Goal: Task Accomplishment & Management: Complete application form

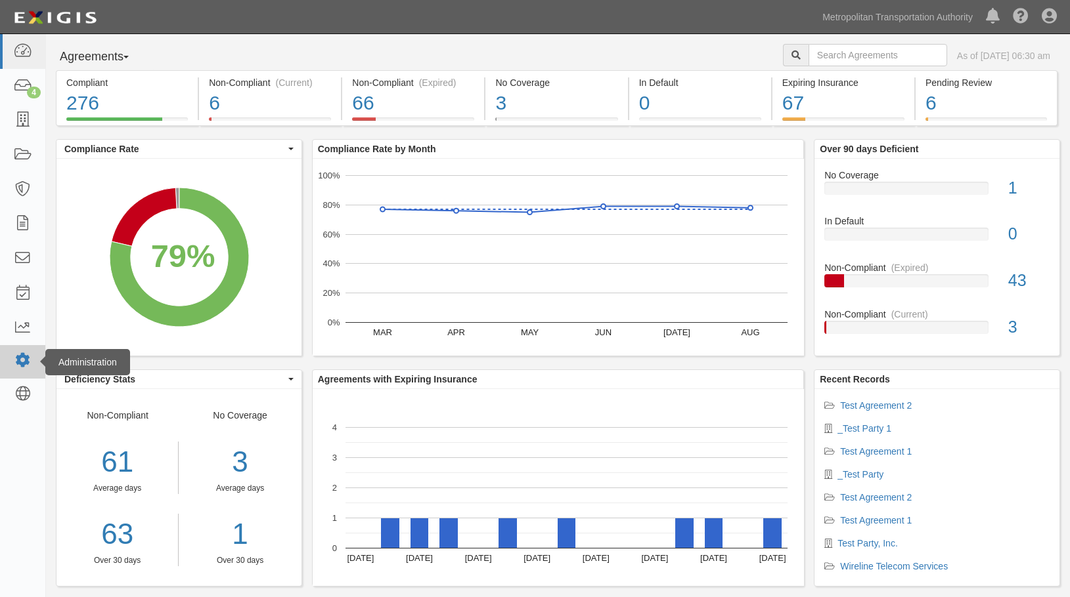
click at [24, 360] on icon at bounding box center [22, 360] width 18 height 11
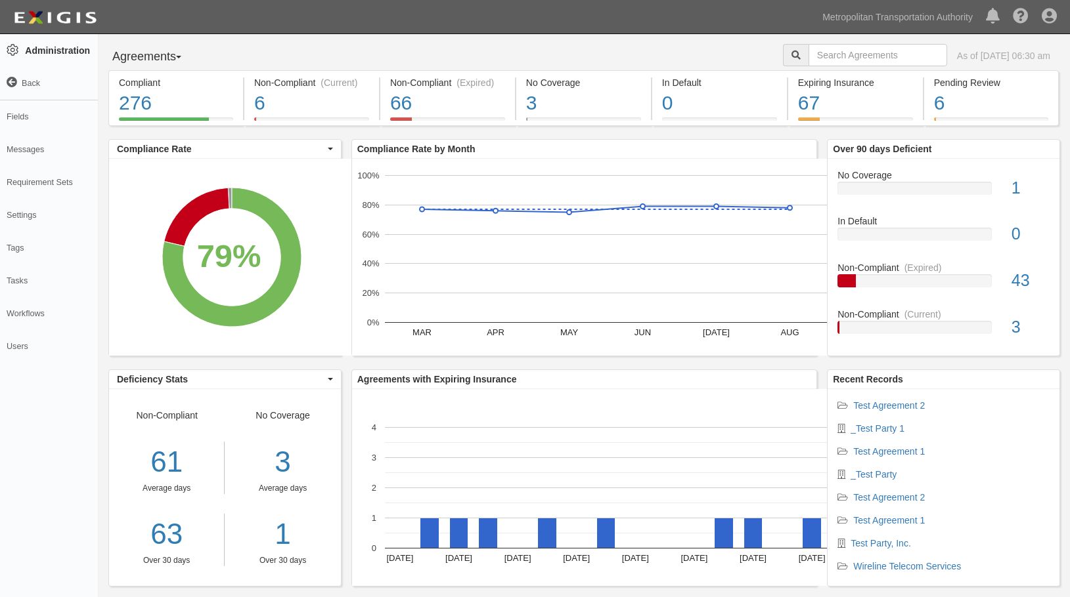
drag, startPoint x: 497, startPoint y: 366, endPoint x: 463, endPoint y: 360, distance: 34.7
click at [497, 366] on div "Compliance Rate by Month MAR APR MAY JUN JUL AUG 0% 20% 40% 60% 80% 100% X Comp…" at bounding box center [584, 254] width 486 height 230
click at [9, 81] on icon at bounding box center [12, 82] width 11 height 11
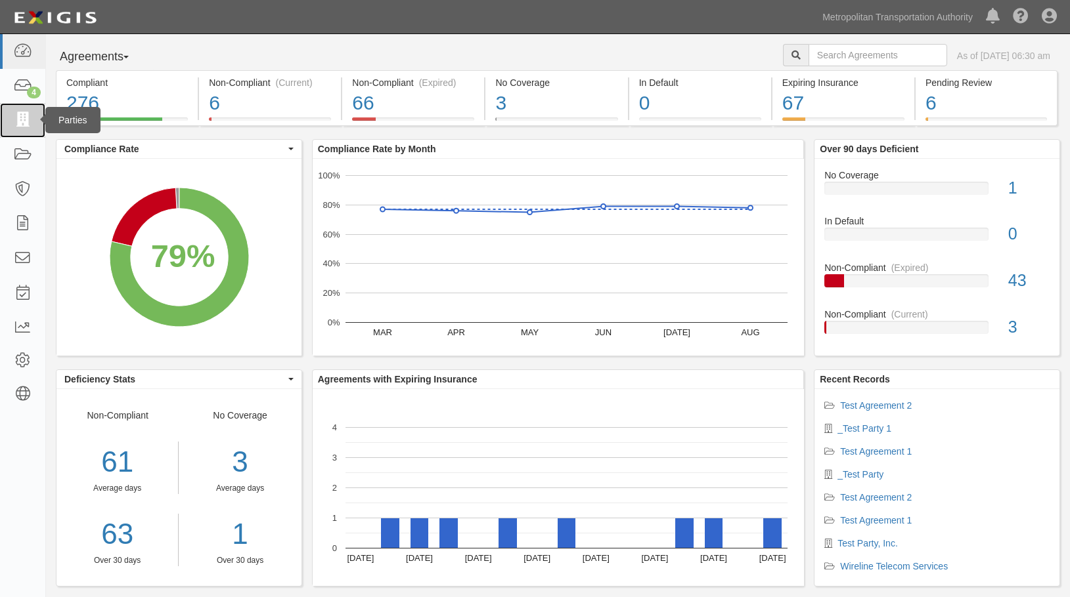
click at [16, 120] on icon at bounding box center [22, 120] width 18 height 15
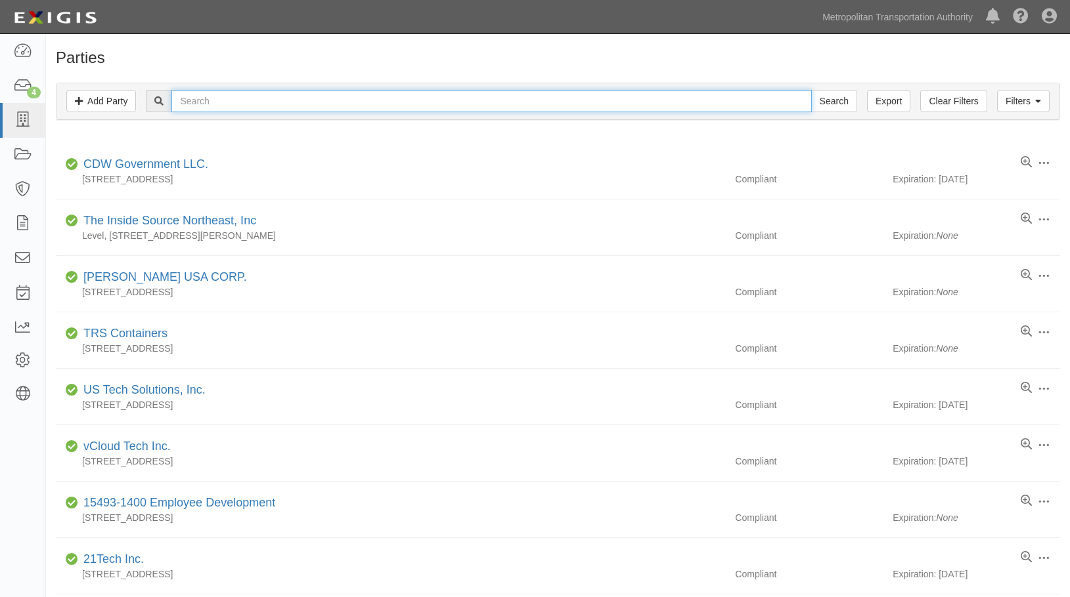
drag, startPoint x: 0, startPoint y: 0, endPoint x: 266, endPoint y: 110, distance: 287.6
click at [266, 110] on input "text" at bounding box center [491, 101] width 640 height 22
type input "test"
click at [811, 90] on input "Search" at bounding box center [834, 101] width 46 height 22
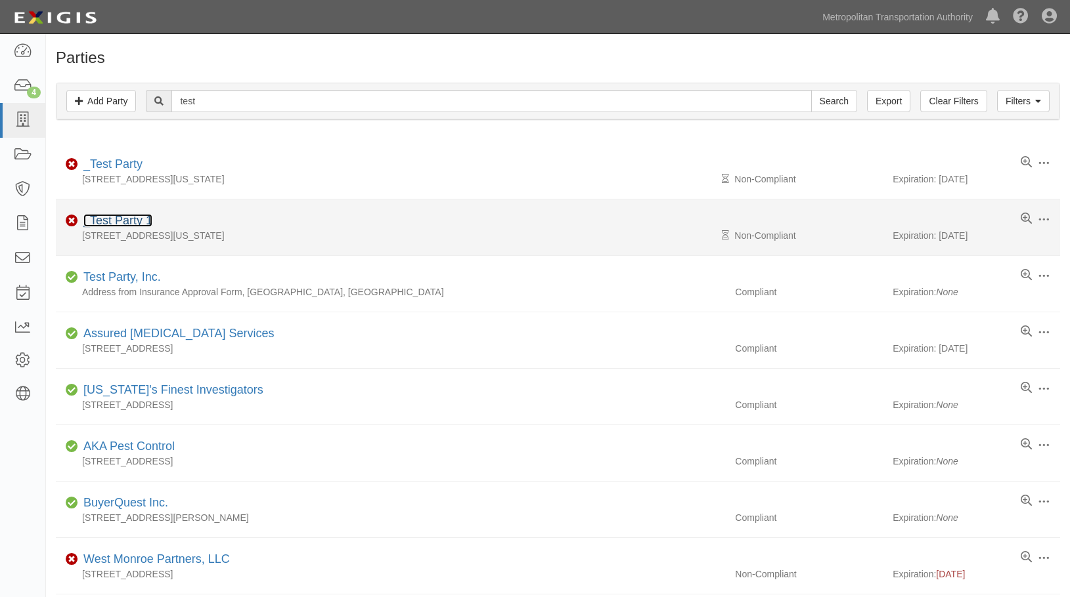
click at [115, 222] on link "_Test Party 1" at bounding box center [117, 220] width 69 height 13
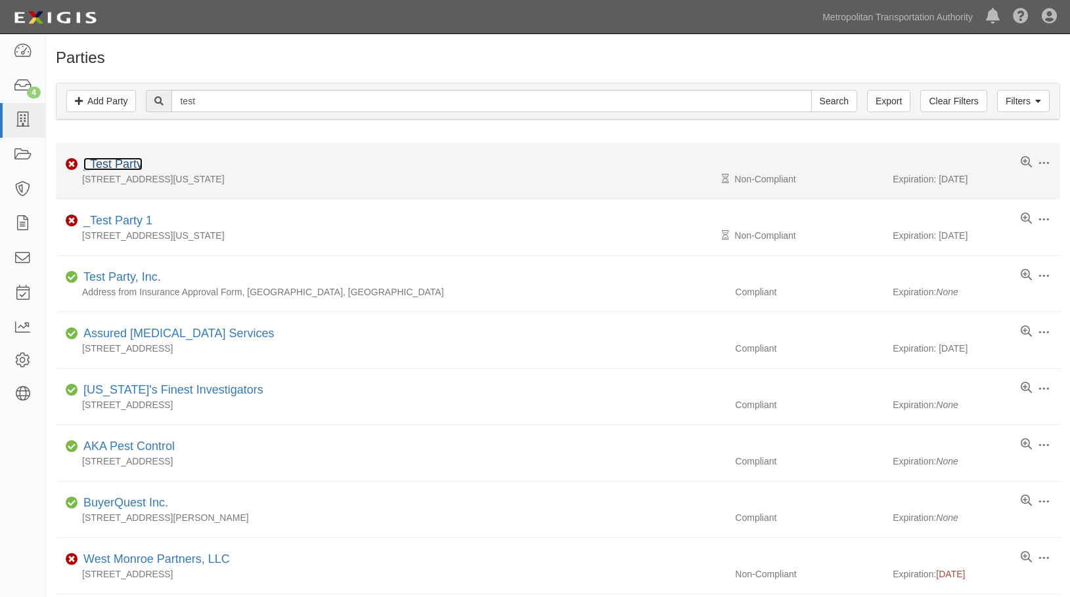
click at [123, 167] on link "_Test Party" at bounding box center [112, 164] width 59 height 13
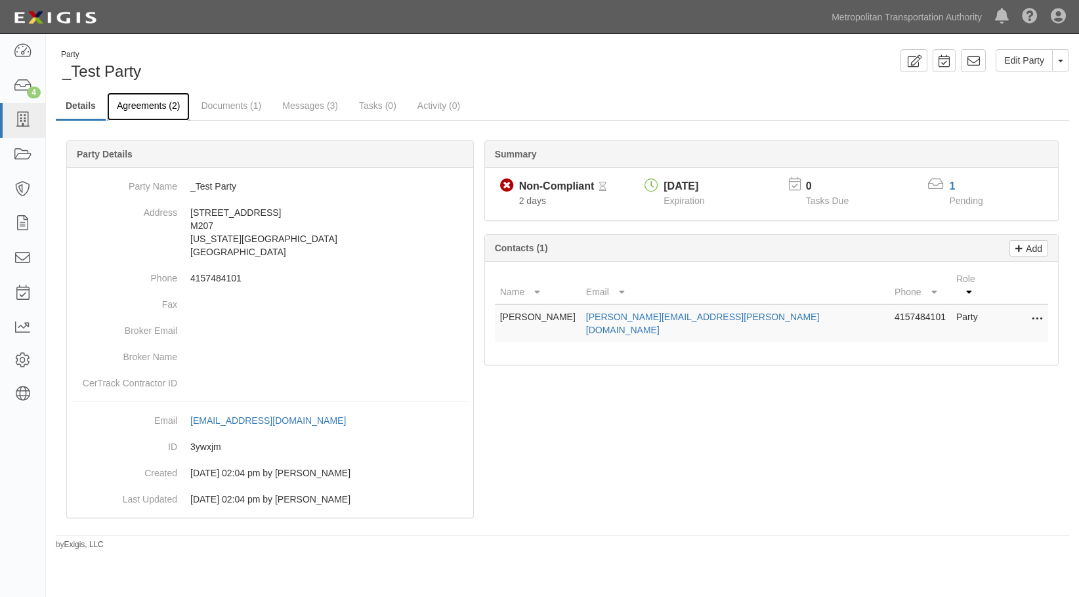
click at [137, 106] on link "Agreements (2)" at bounding box center [148, 107] width 83 height 28
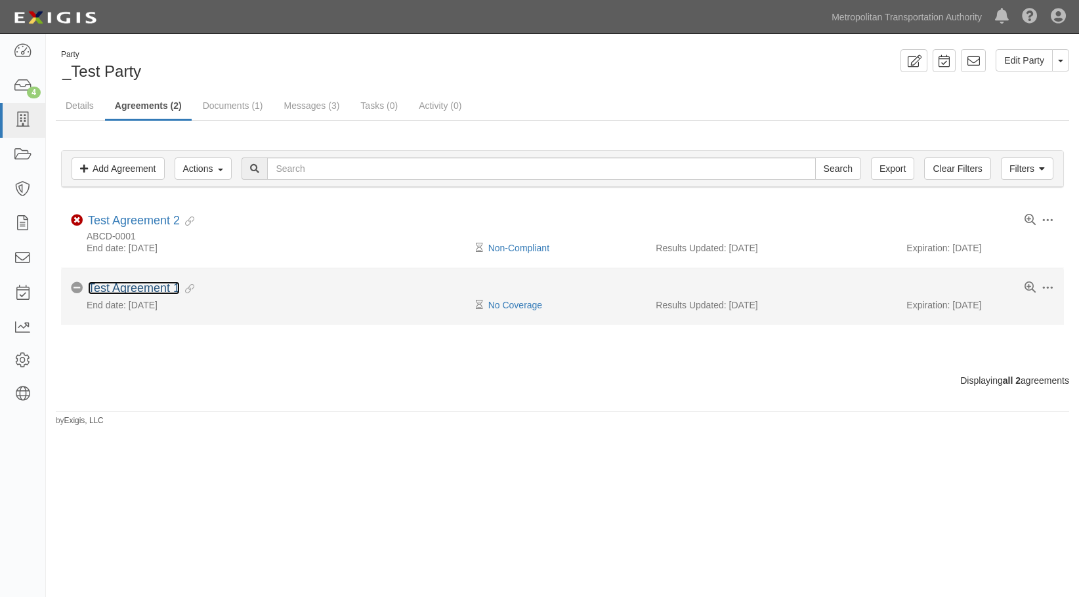
click at [144, 286] on link "Test Agreement 1" at bounding box center [134, 288] width 92 height 13
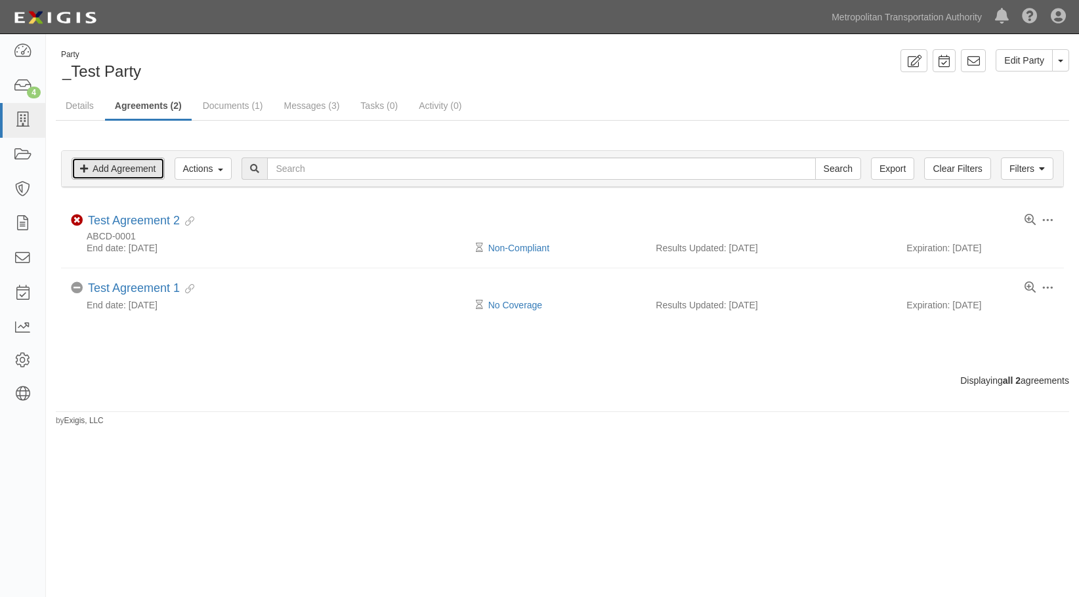
click at [139, 163] on link "Add Agreement" at bounding box center [118, 169] width 93 height 22
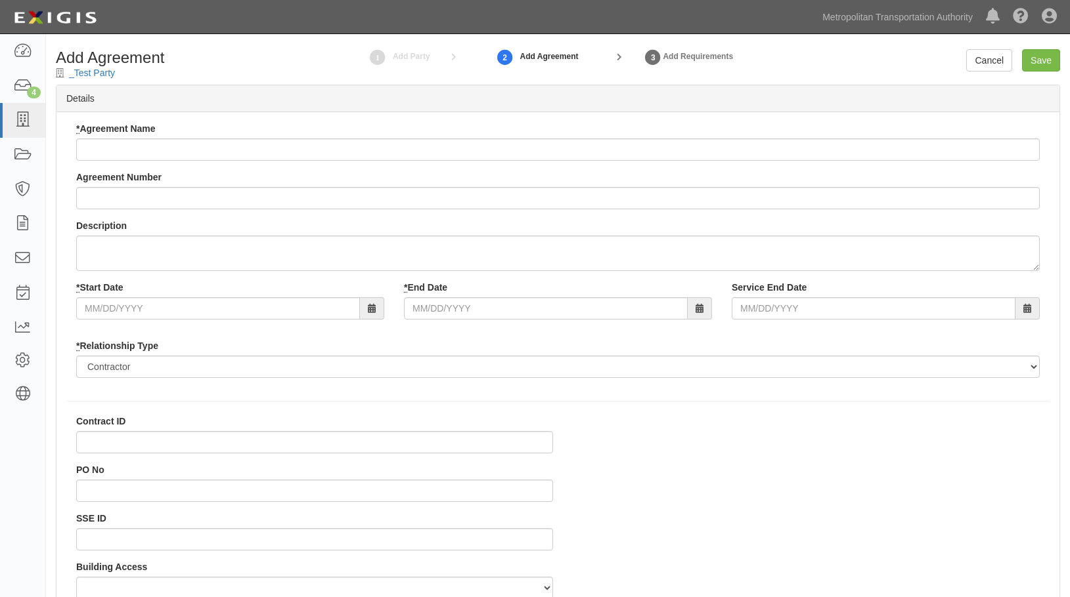
select select
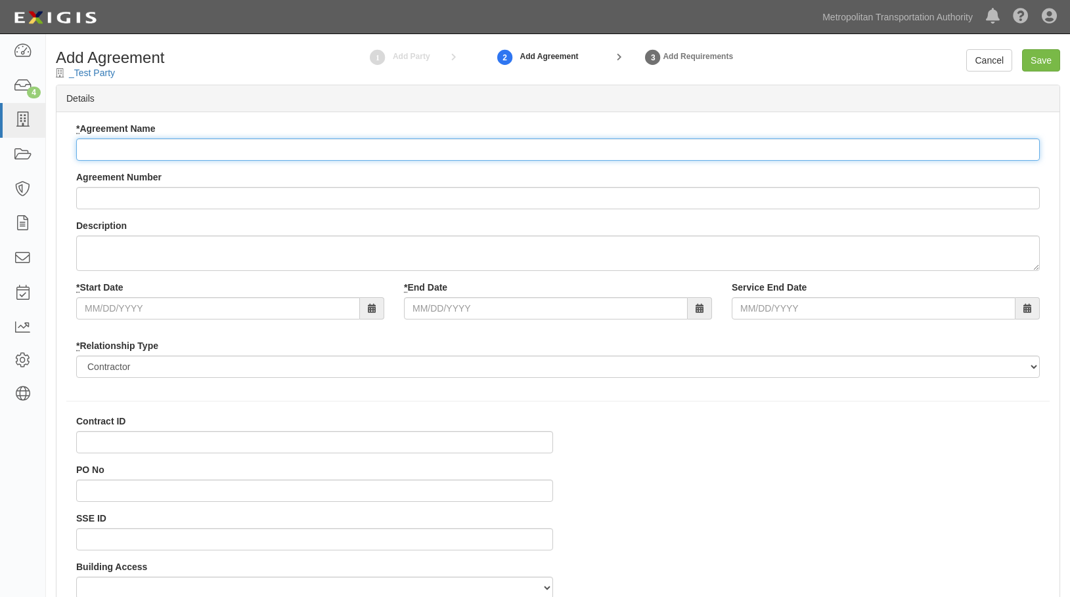
click at [197, 148] on input "* Agreement Name" at bounding box center [557, 150] width 963 height 22
type input "Test Agreement 3"
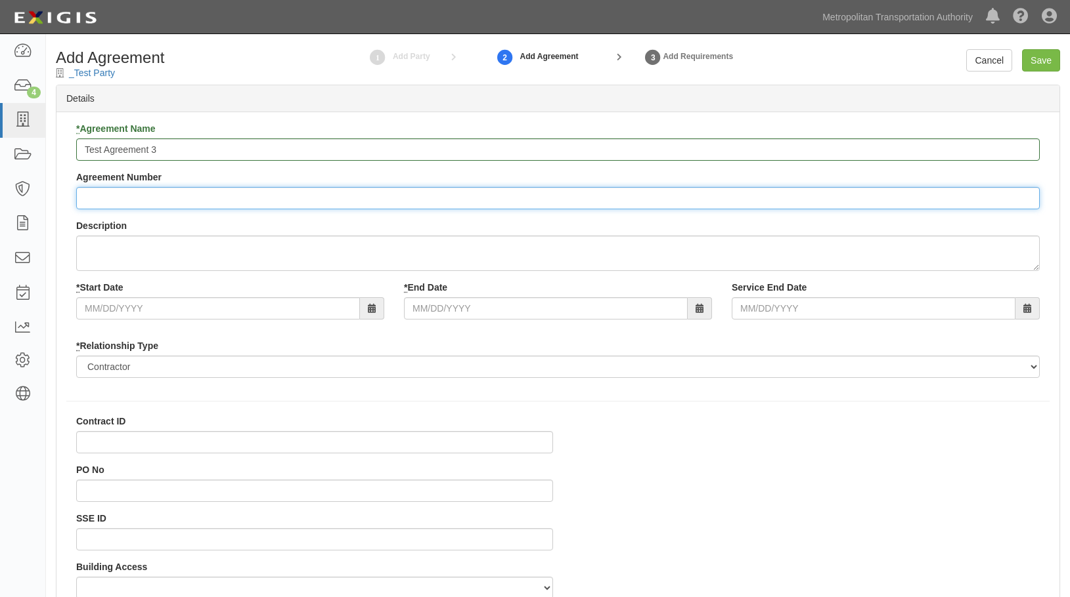
click at [149, 196] on input "Agreement Number" at bounding box center [557, 198] width 963 height 22
type input "00-2233"
click at [120, 311] on input "* Start Date" at bounding box center [218, 308] width 284 height 22
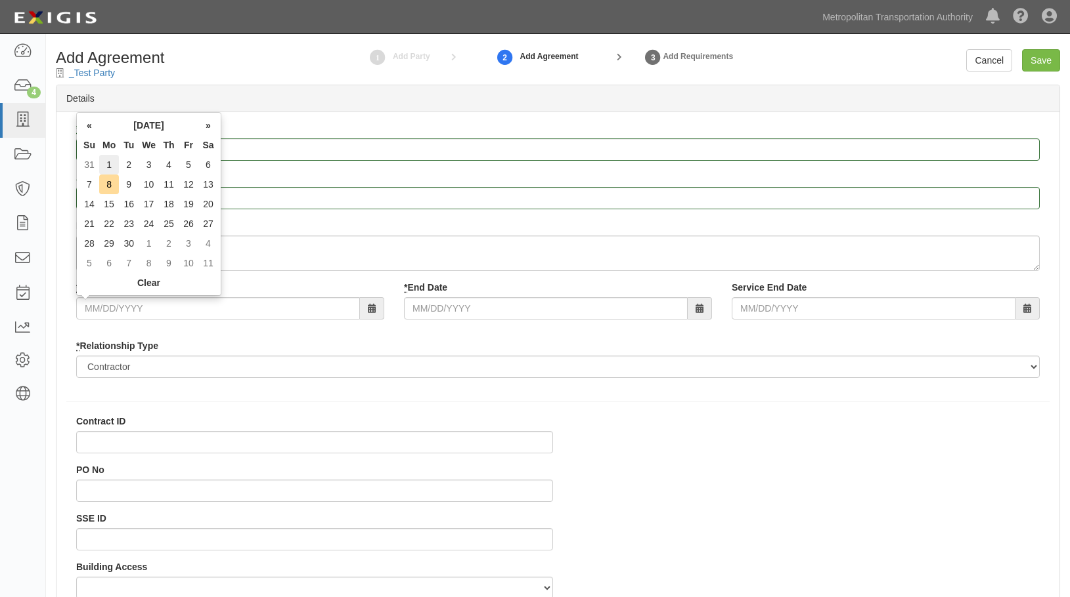
click at [109, 159] on td "1" at bounding box center [109, 165] width 20 height 20
type input "09/01/2025"
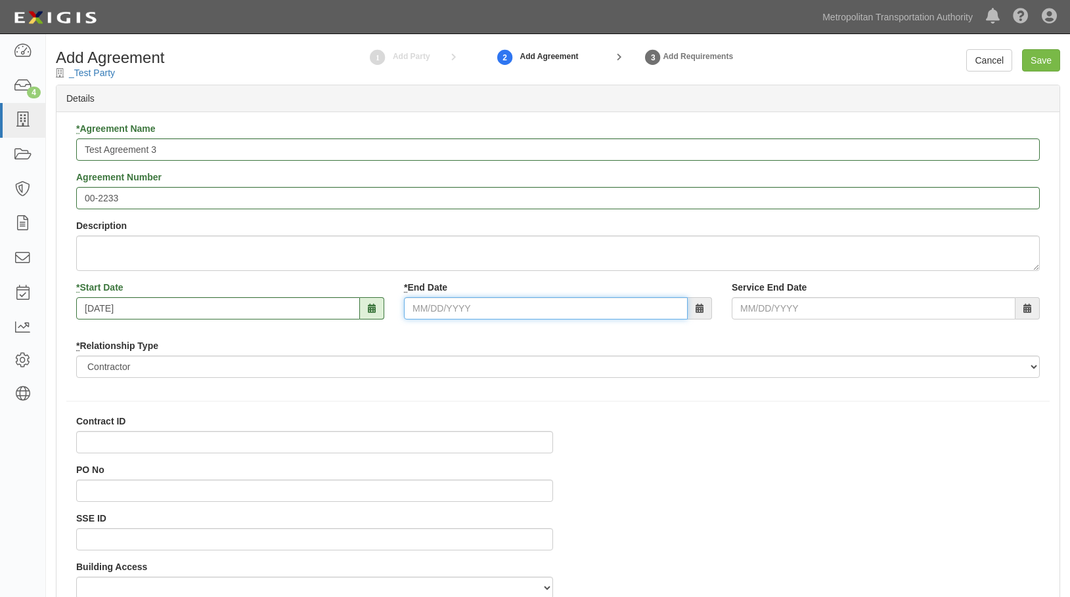
click at [428, 307] on input "* End Date" at bounding box center [546, 308] width 284 height 22
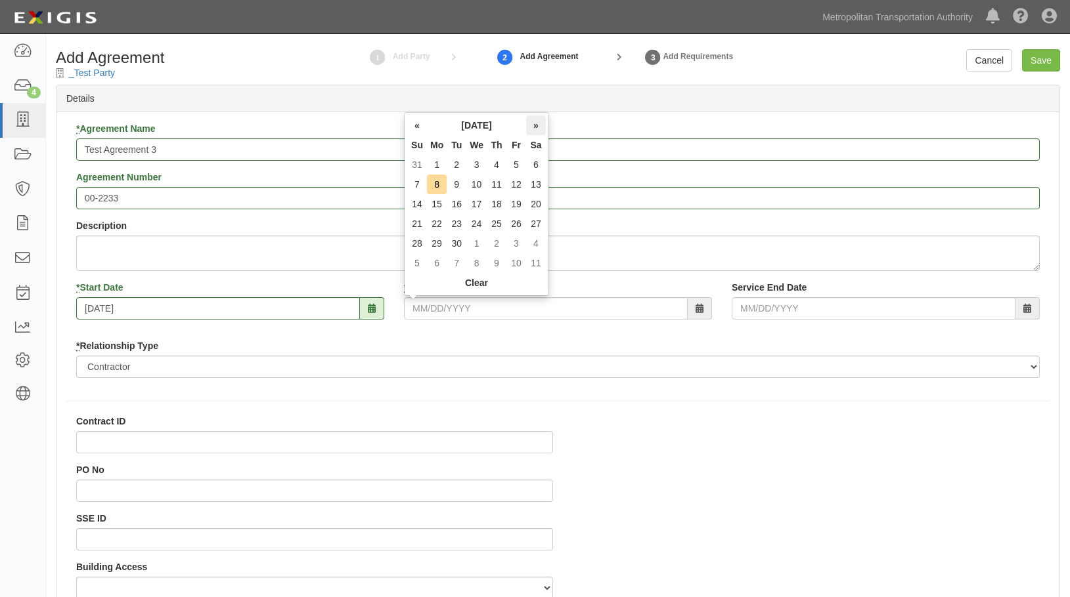
click at [537, 123] on th "»" at bounding box center [536, 126] width 20 height 20
click at [536, 125] on th "»" at bounding box center [536, 126] width 20 height 20
click at [535, 247] on td "31" at bounding box center [536, 244] width 20 height 20
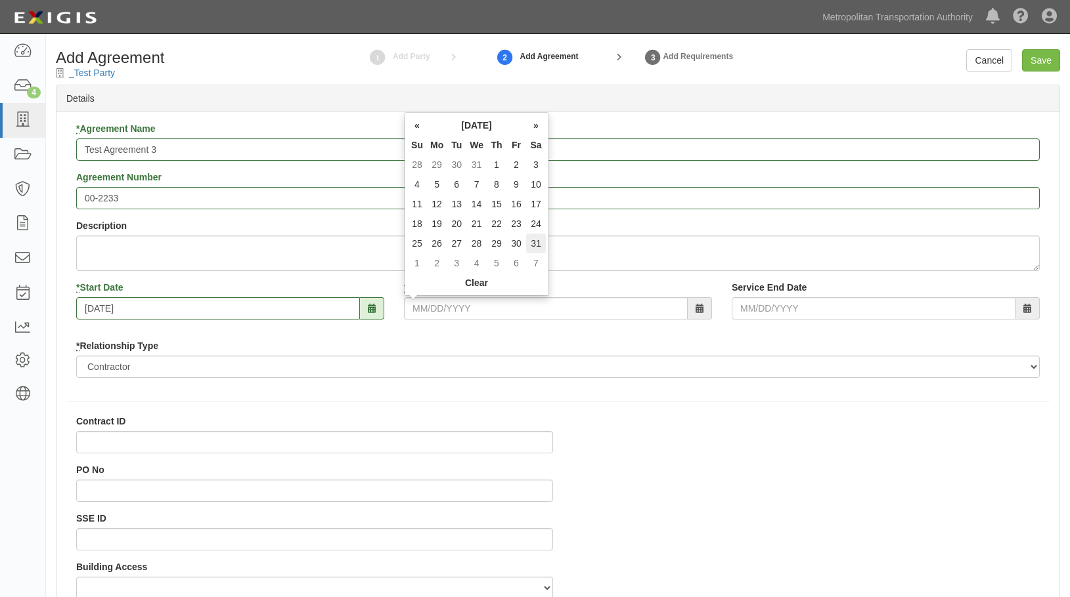
type input "01/31/2026"
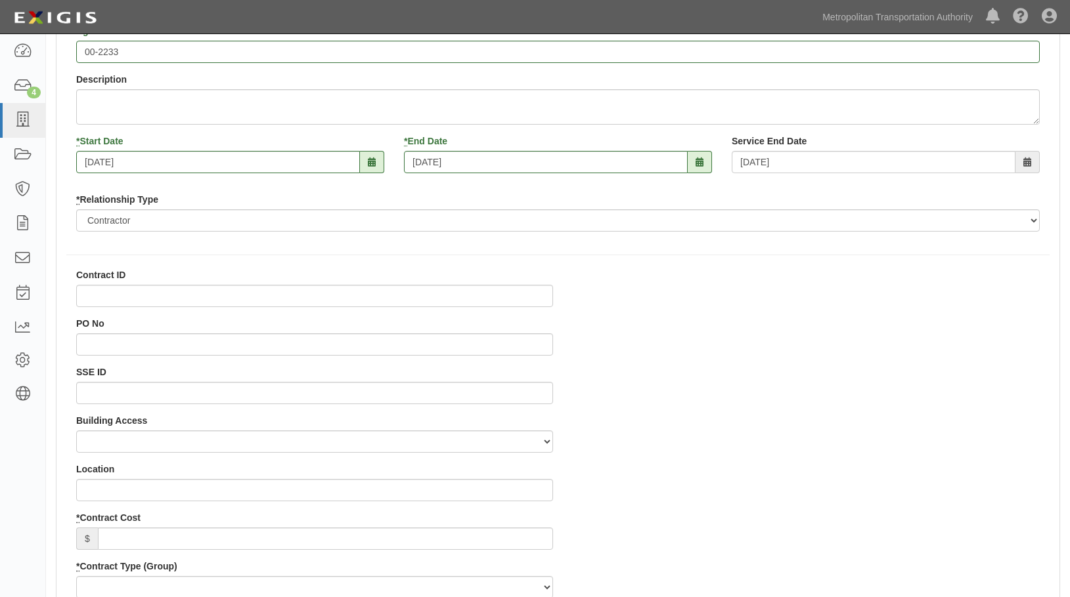
scroll to position [328, 0]
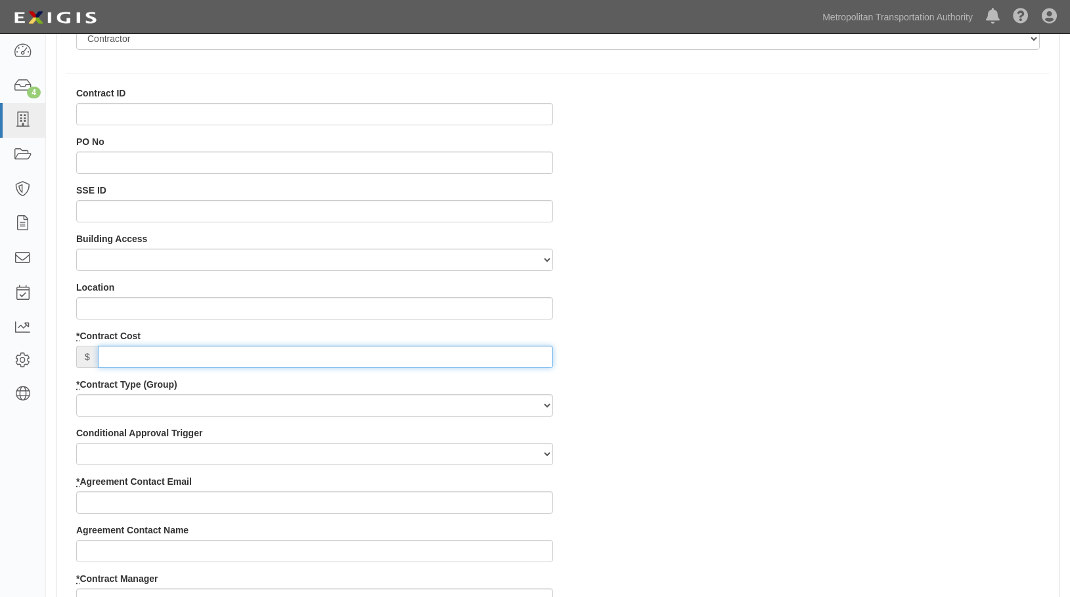
click at [505, 361] on input "* Contract Cost" at bounding box center [325, 357] width 455 height 22
type input "4,000,000"
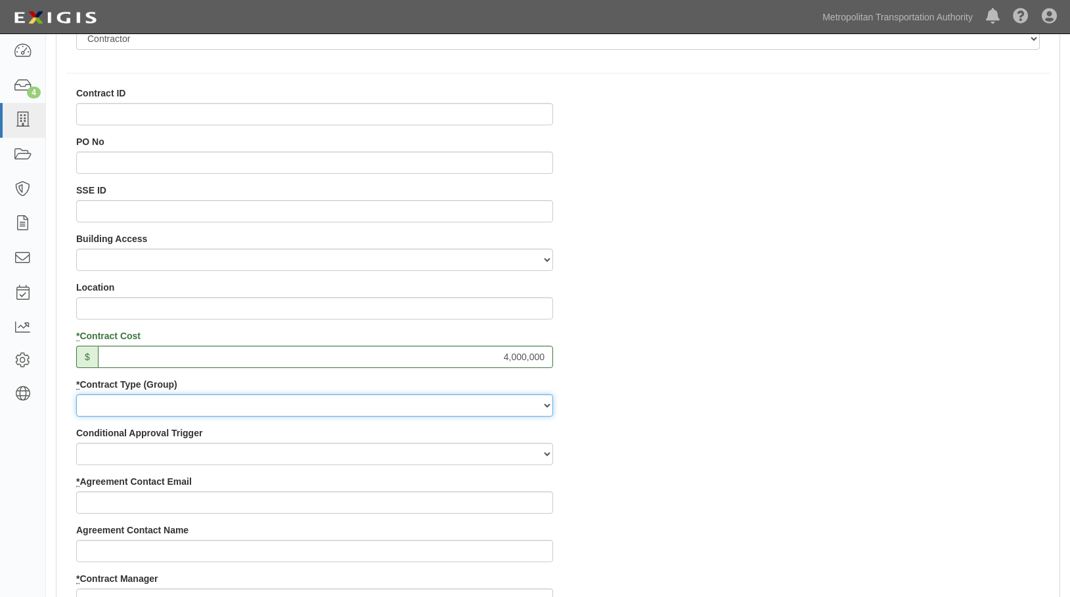
click at [401, 405] on select "Capital Operating Not for Benefit (incls. FA, Entry Permits) Real Estate Other" at bounding box center [314, 406] width 477 height 22
click at [399, 406] on select "Capital Operating Not for Benefit (incls. FA, Entry Permits) Real Estate Other" at bounding box center [314, 406] width 477 height 22
select select "122"
click at [76, 395] on select "Capital Operating Not for Benefit (incls. FA, Entry Permits) Real Estate Other" at bounding box center [314, 406] width 477 height 22
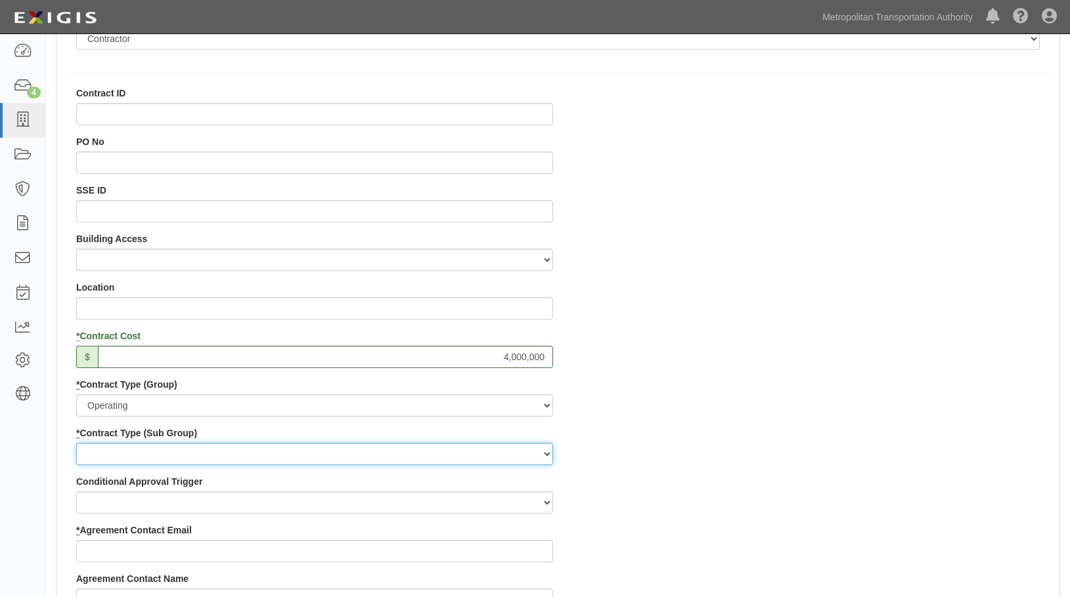
click at [367, 452] on select "Construction Loan / Test and Demo Maintenance Painting Personal Services Contra…" at bounding box center [314, 454] width 477 height 22
click at [367, 454] on select "Construction Loan / Test and Demo Maintenance Painting Personal Services Contra…" at bounding box center [314, 454] width 477 height 22
select select "249"
click at [76, 443] on select "Construction Loan / Test and Demo Maintenance Painting Personal Services Contra…" at bounding box center [314, 454] width 477 height 22
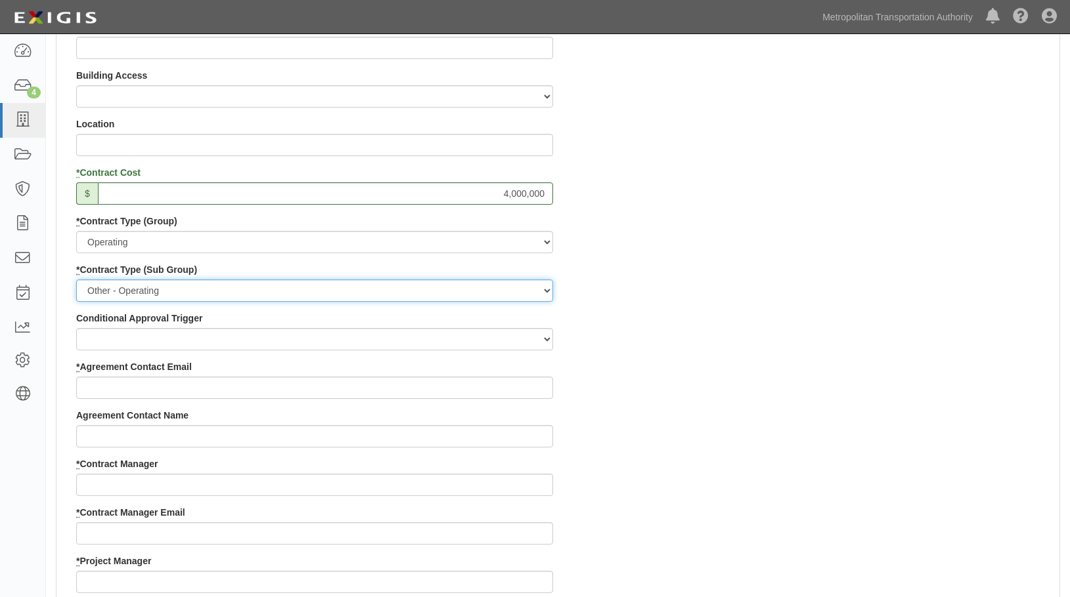
scroll to position [492, 0]
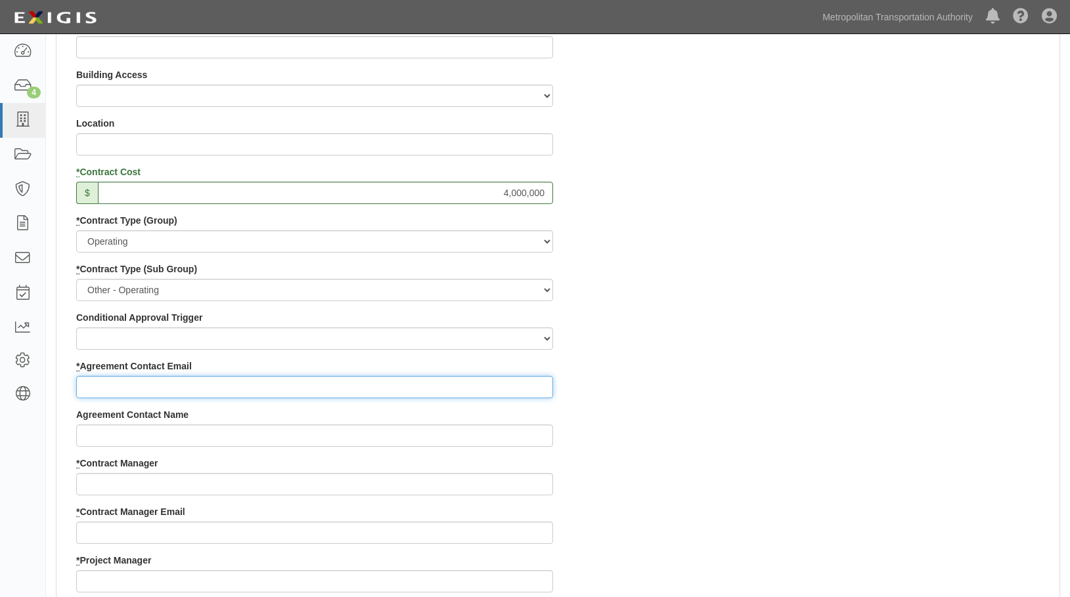
click at [102, 392] on input "* Agreement Contact Email" at bounding box center [314, 387] width 477 height 22
type input "jon.folmsbee@exigis.com"
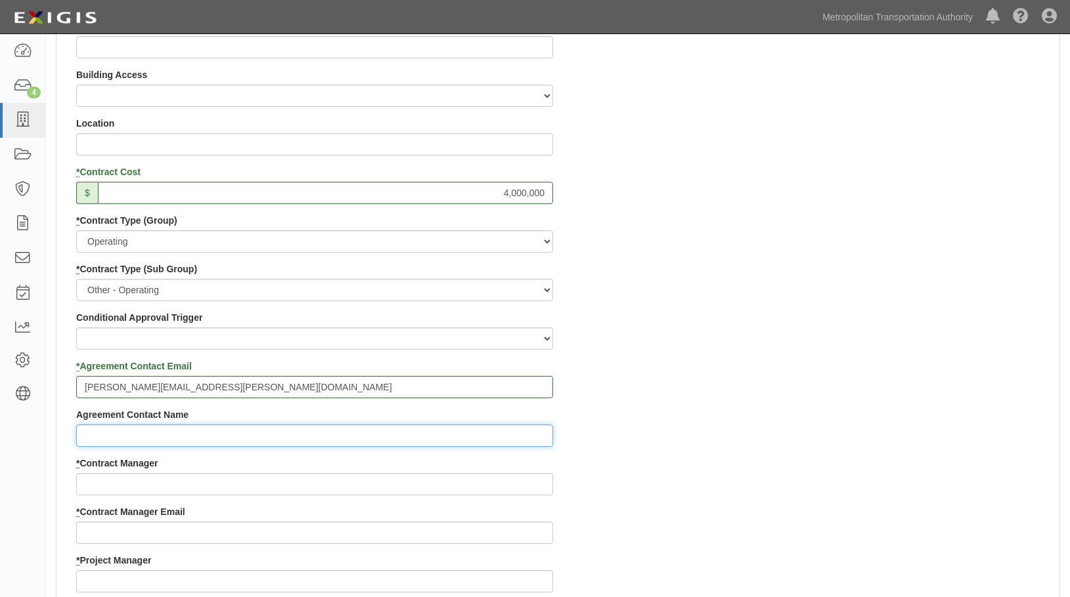
click at [170, 432] on input "Agreement Contact Name" at bounding box center [314, 436] width 477 height 22
type input "jon"
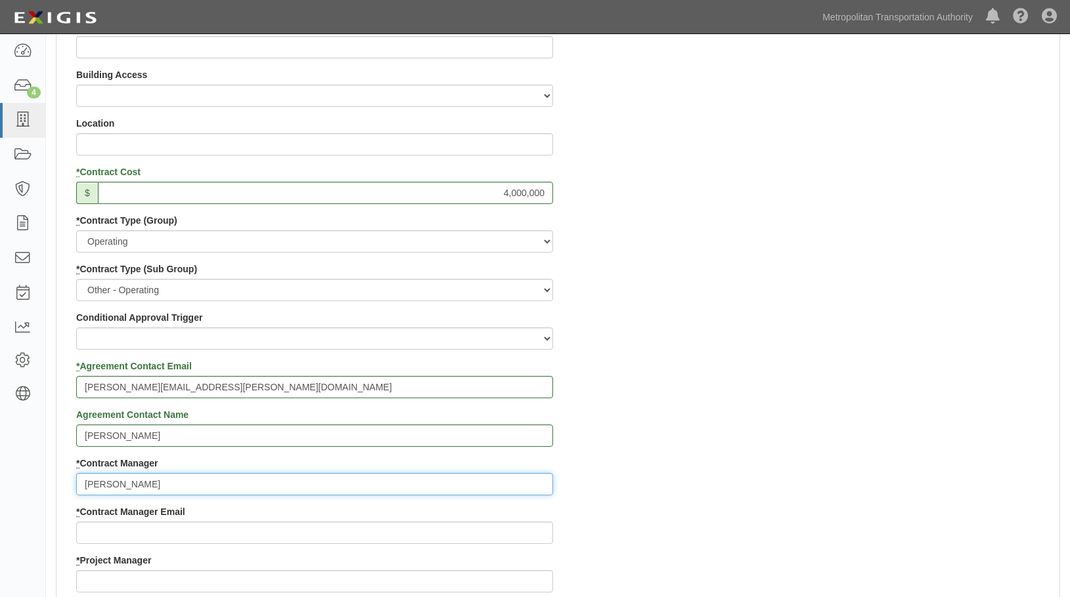
type input "jon"
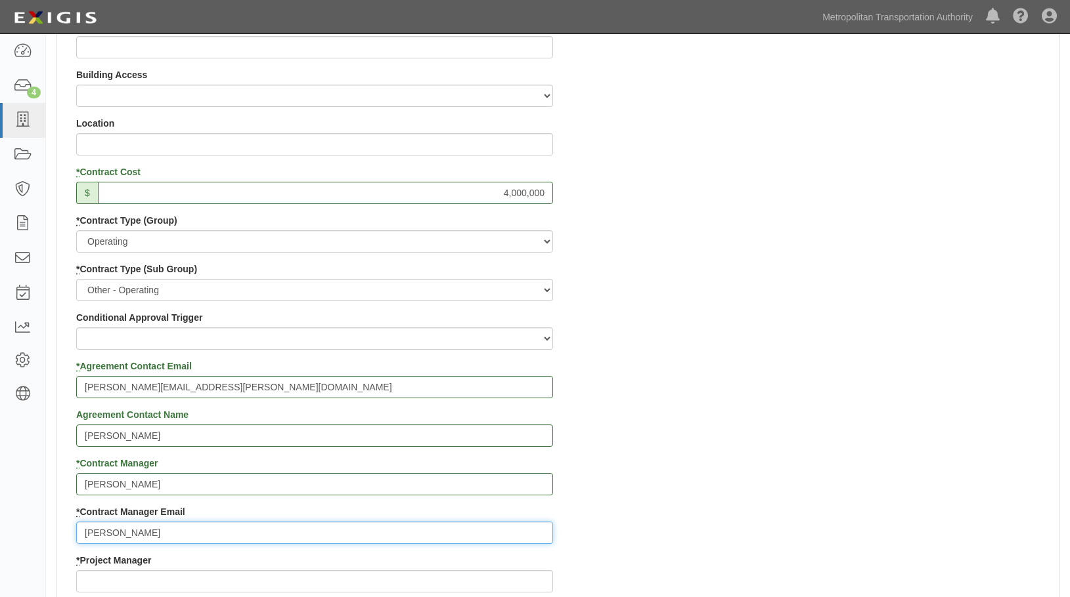
type input "jon.folmsbee@yahoo.com"
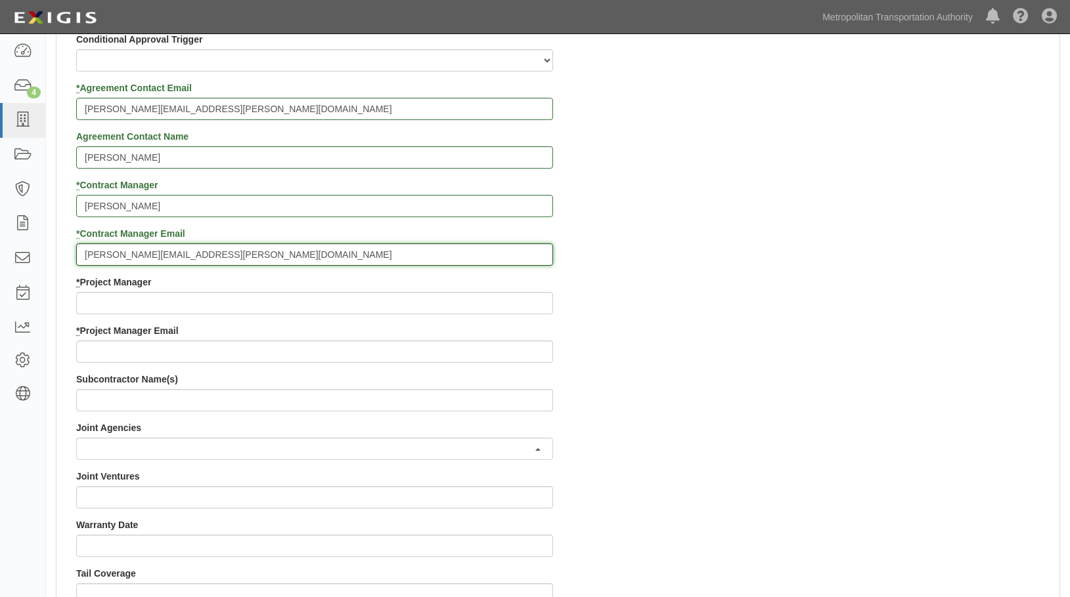
scroll to position [771, 0]
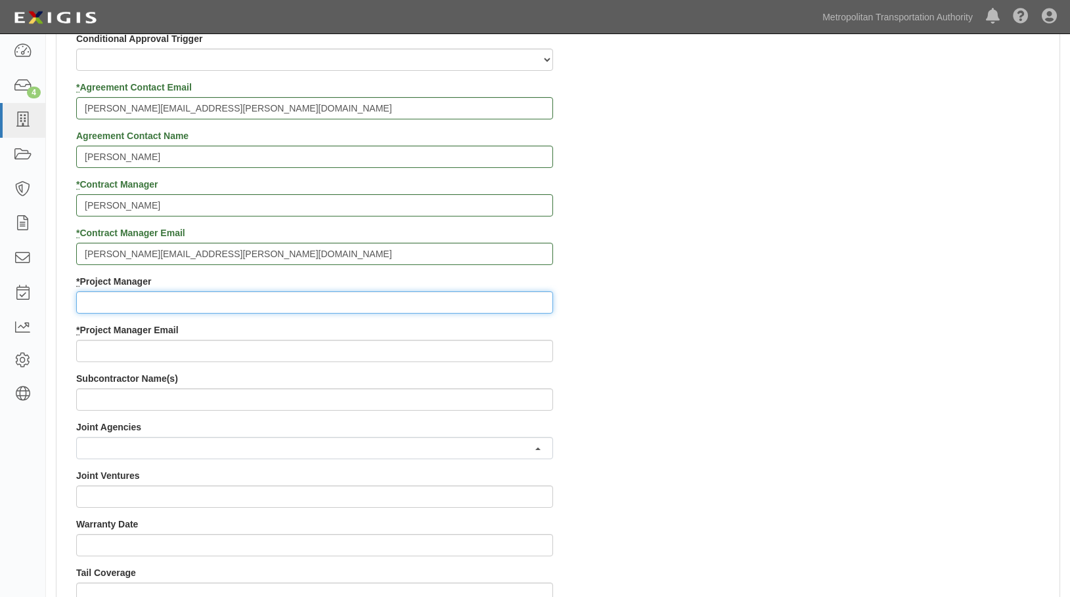
click at [104, 305] on input "* Project Manager" at bounding box center [314, 303] width 477 height 22
type input "jon"
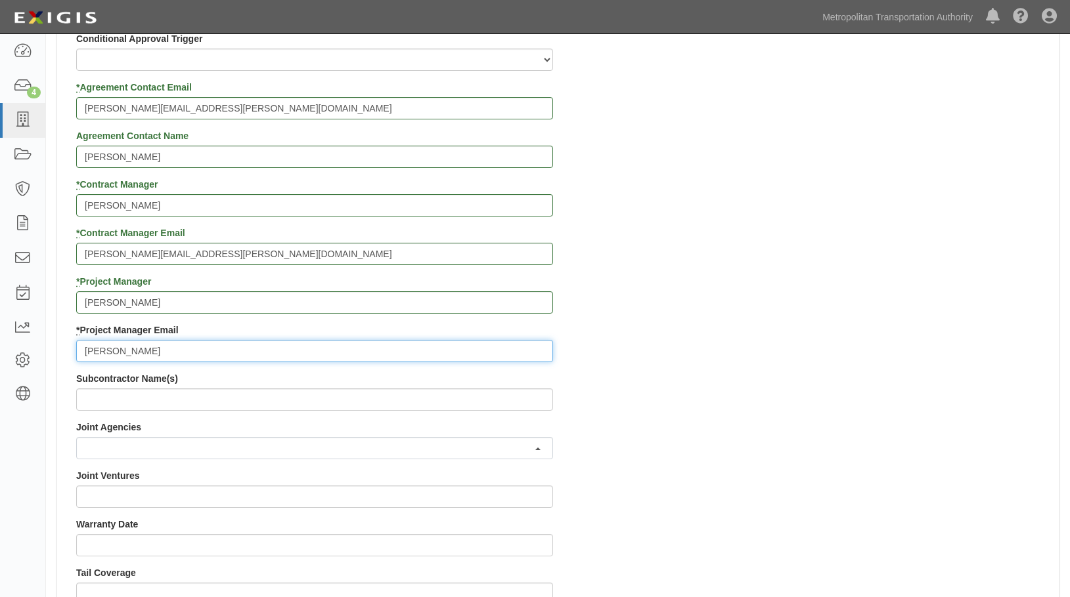
type input "jon.folmsbee@exigis.com"
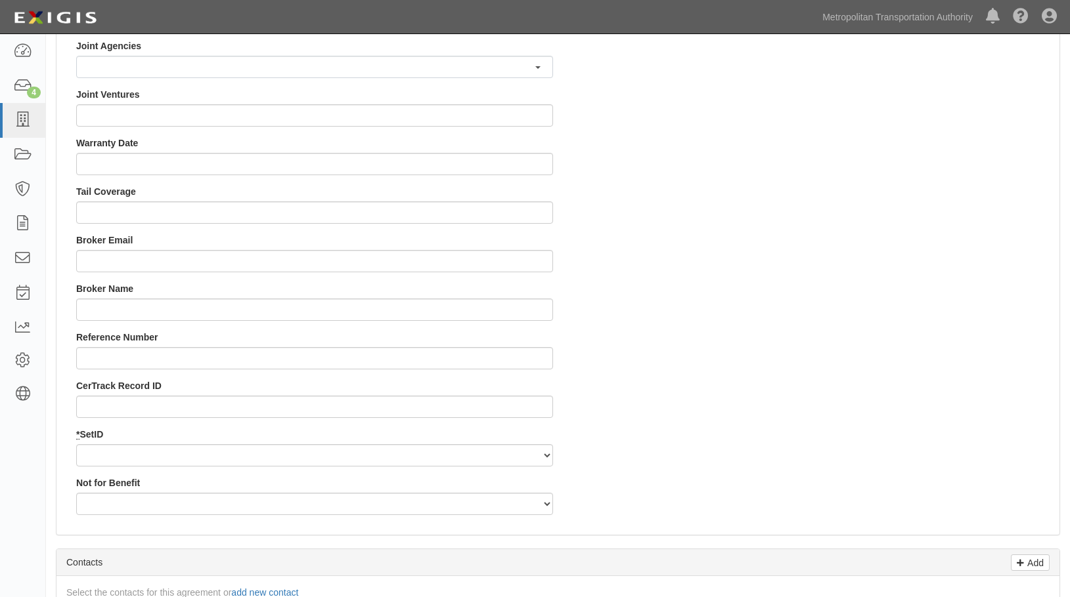
scroll to position [1149, 0]
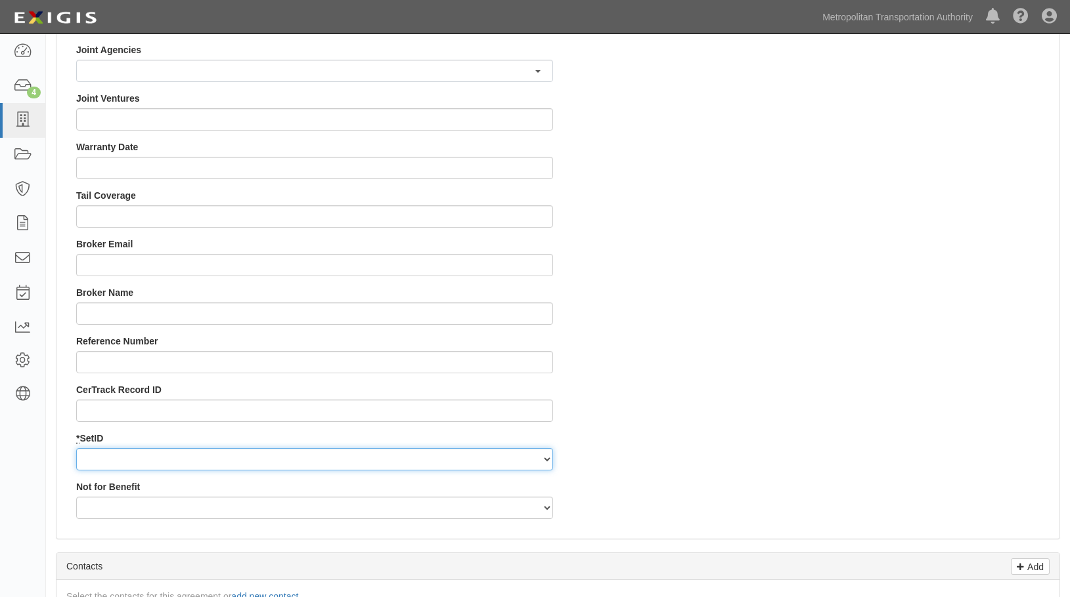
click at [152, 466] on select "MTAHQ" at bounding box center [314, 459] width 477 height 22
select select "96"
click at [76, 448] on select "MTAHQ" at bounding box center [314, 459] width 477 height 22
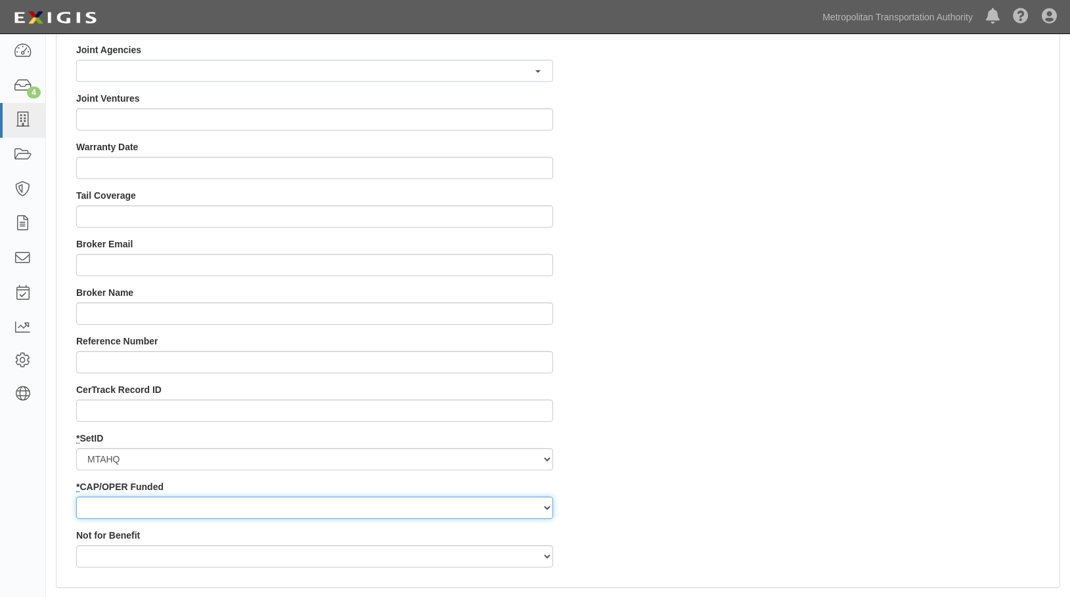
click at [143, 511] on select "Capital Operating" at bounding box center [314, 508] width 477 height 22
select select "347"
click at [76, 497] on select "Capital Operating" at bounding box center [314, 508] width 477 height 22
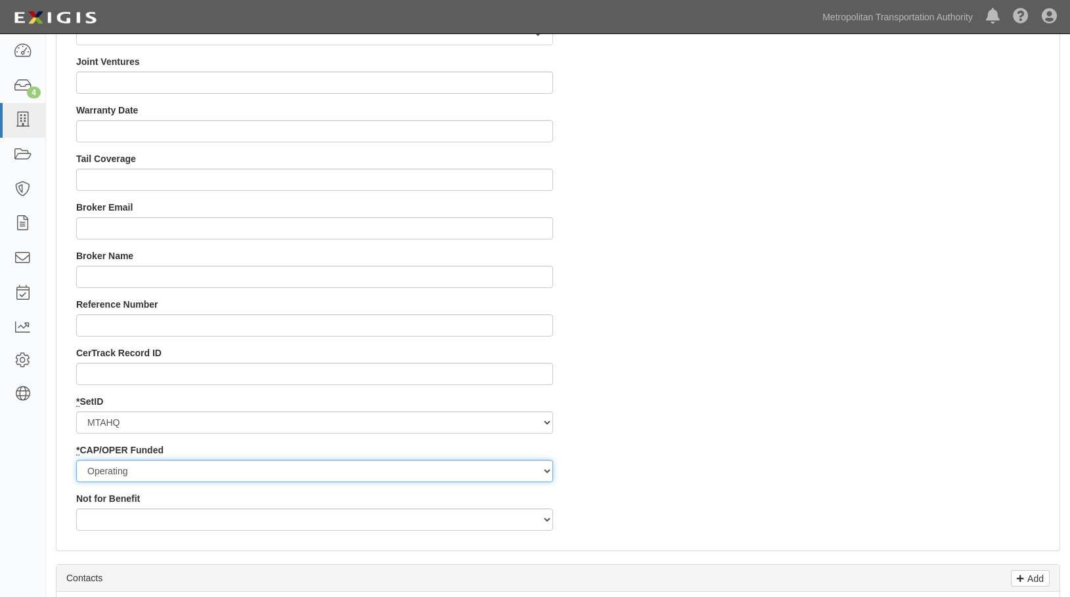
scroll to position [1231, 0]
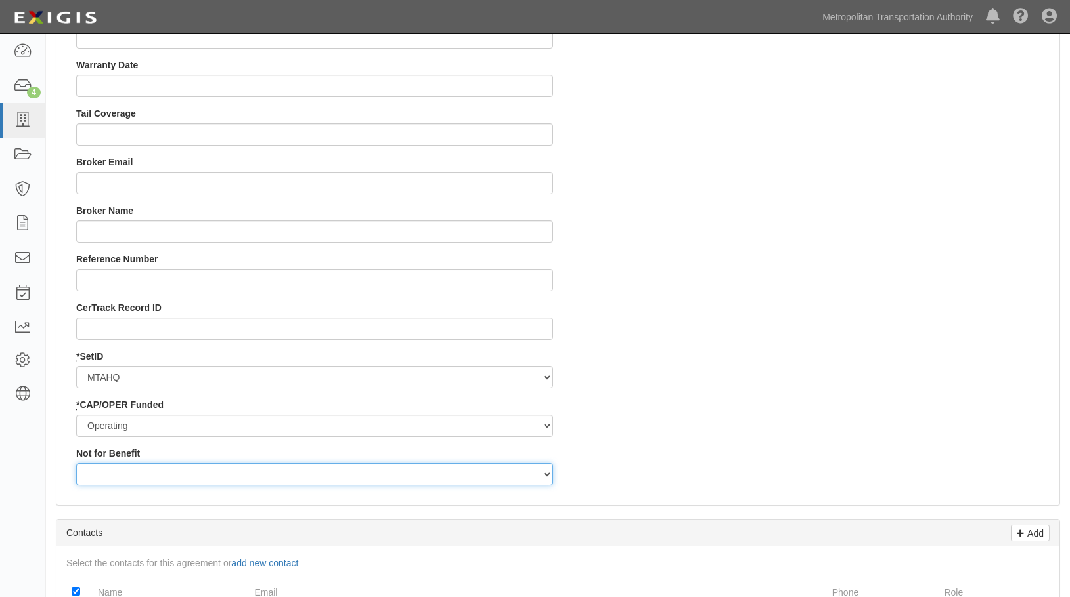
click at [149, 473] on select "Yes No" at bounding box center [314, 475] width 477 height 22
select select "496"
click at [76, 464] on select "Yes No" at bounding box center [314, 475] width 477 height 22
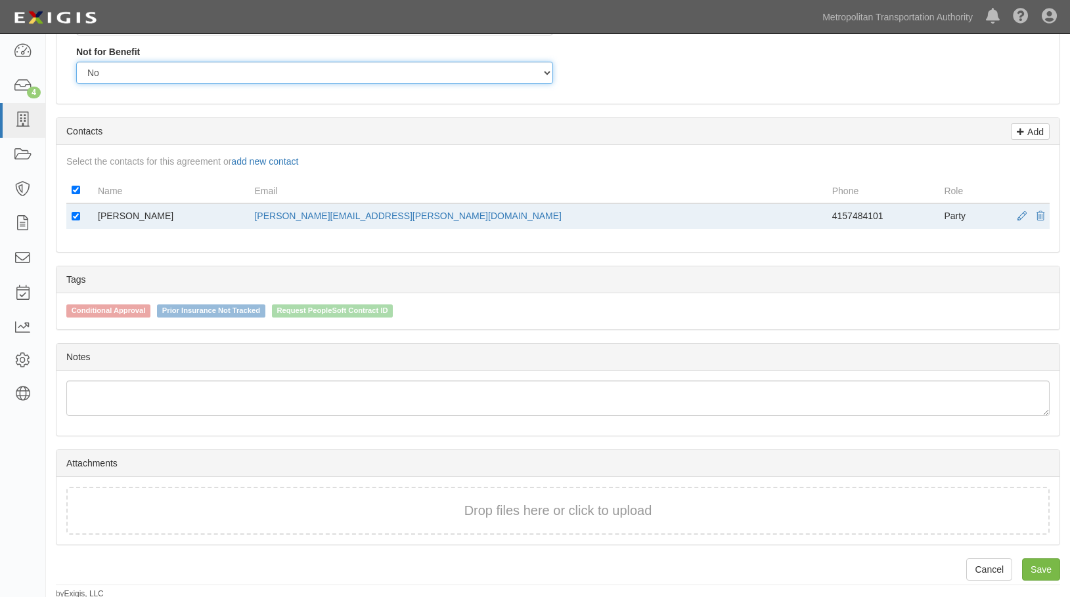
scroll to position [1636, 0]
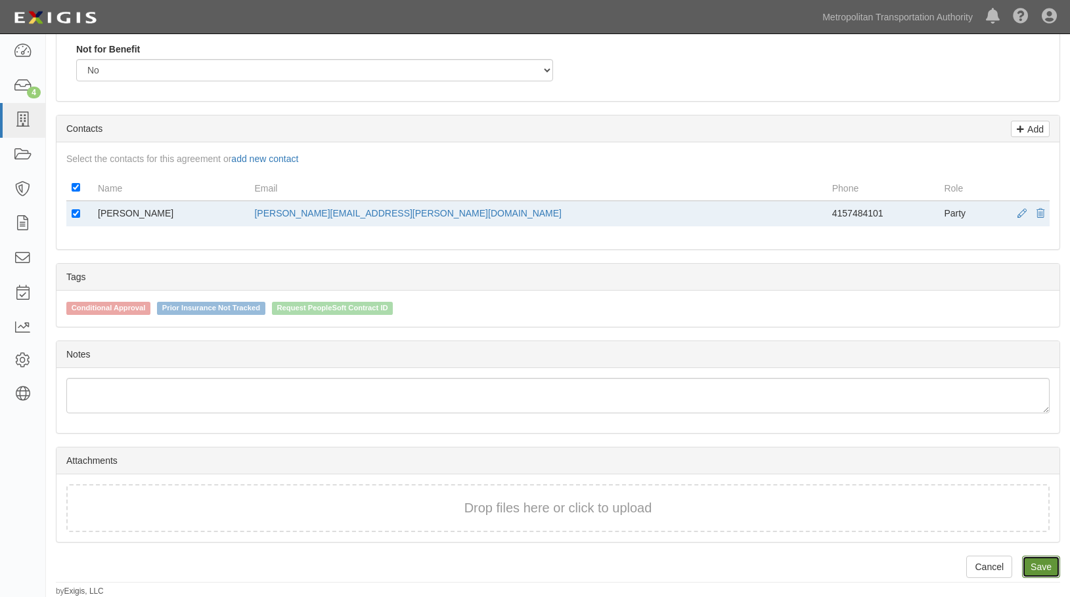
click at [1032, 561] on link "Save" at bounding box center [1041, 567] width 38 height 22
type input "4000000"
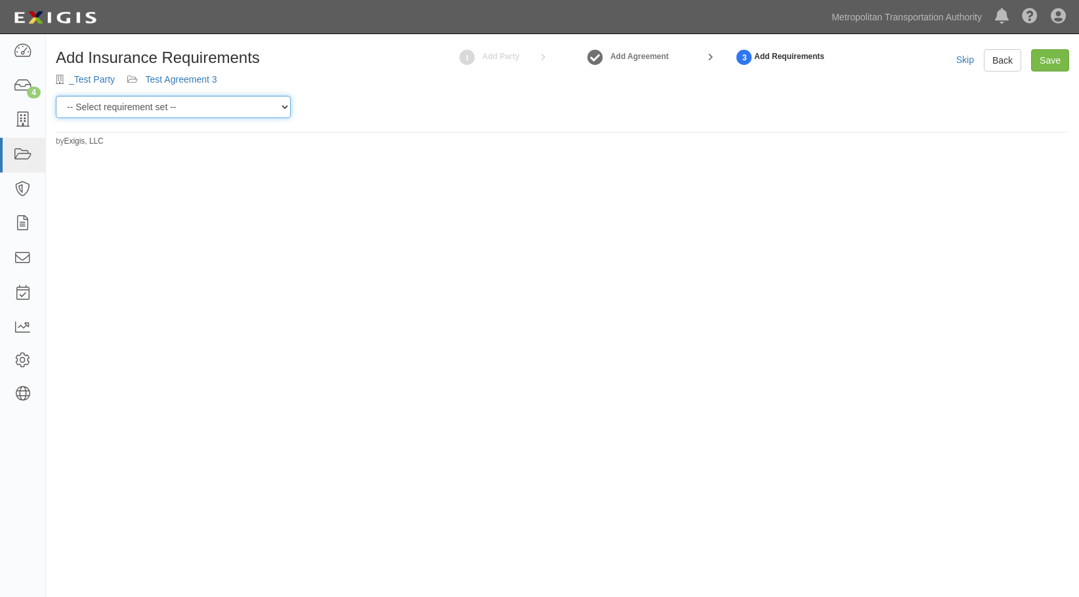
click at [208, 107] on select "-- Select requirement set -- Basic Basic Enhanced Option for Operating Agreemen…" at bounding box center [173, 107] width 235 height 22
select select "7394"
click at [56, 96] on select "-- Select requirement set -- Basic Basic Enhanced Option for Operating Agreemen…" at bounding box center [173, 107] width 235 height 22
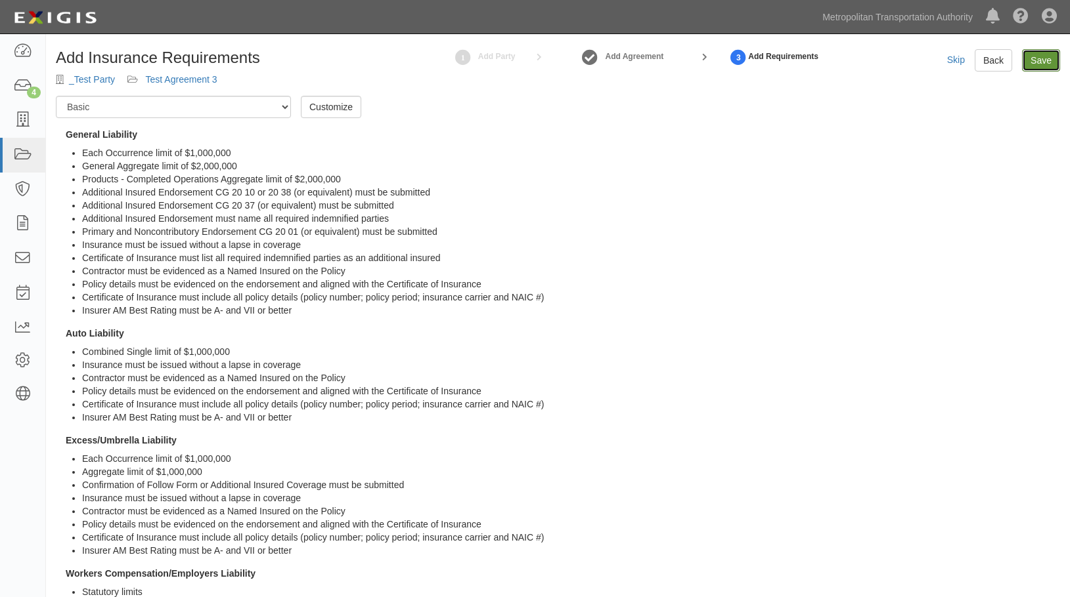
click at [1041, 64] on input "Save" at bounding box center [1041, 60] width 38 height 22
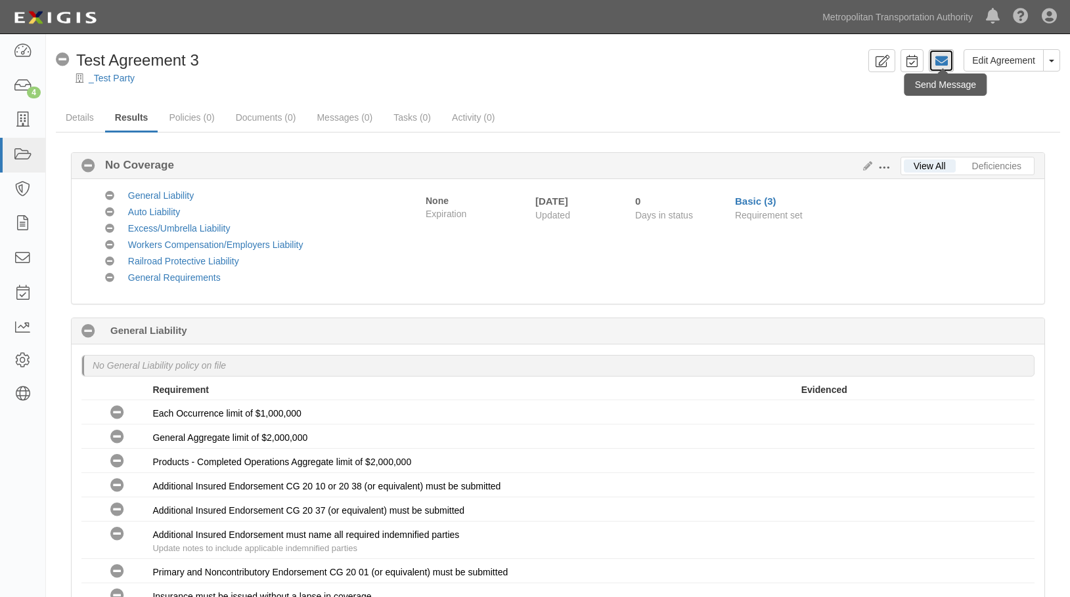
click at [934, 62] on link at bounding box center [940, 60] width 25 height 23
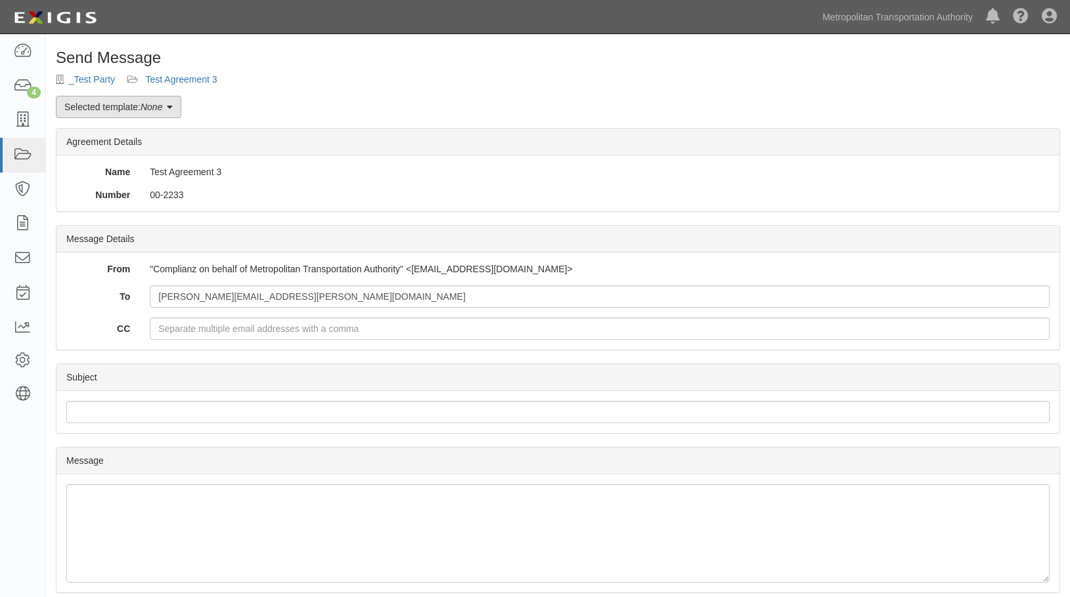
click at [147, 99] on link "Selected template: None" at bounding box center [118, 107] width 125 height 22
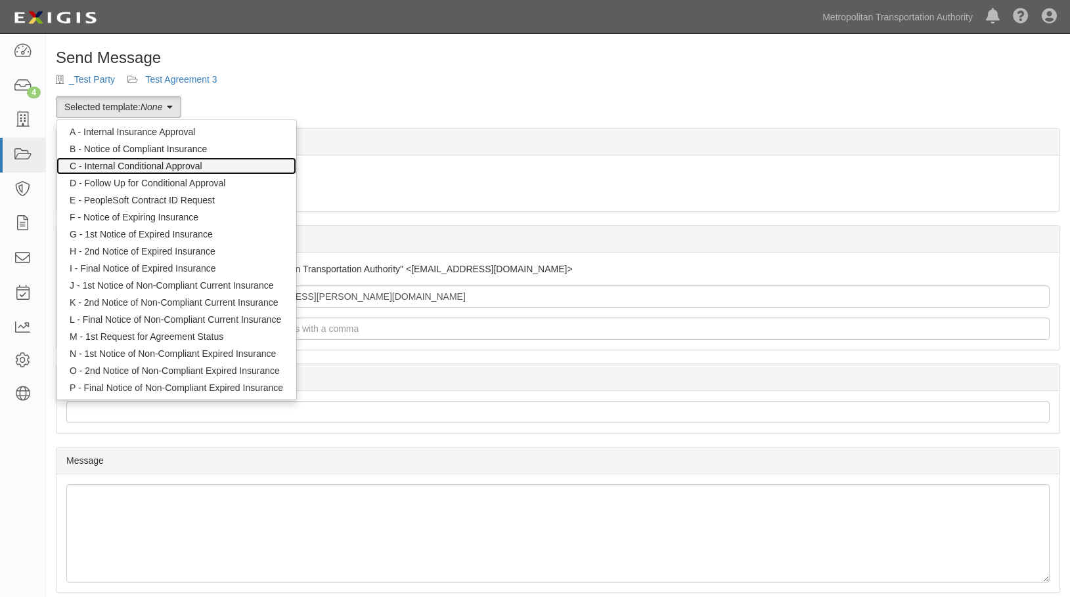
click at [130, 166] on link "C - Internal Conditional Approval" at bounding box center [176, 166] width 240 height 17
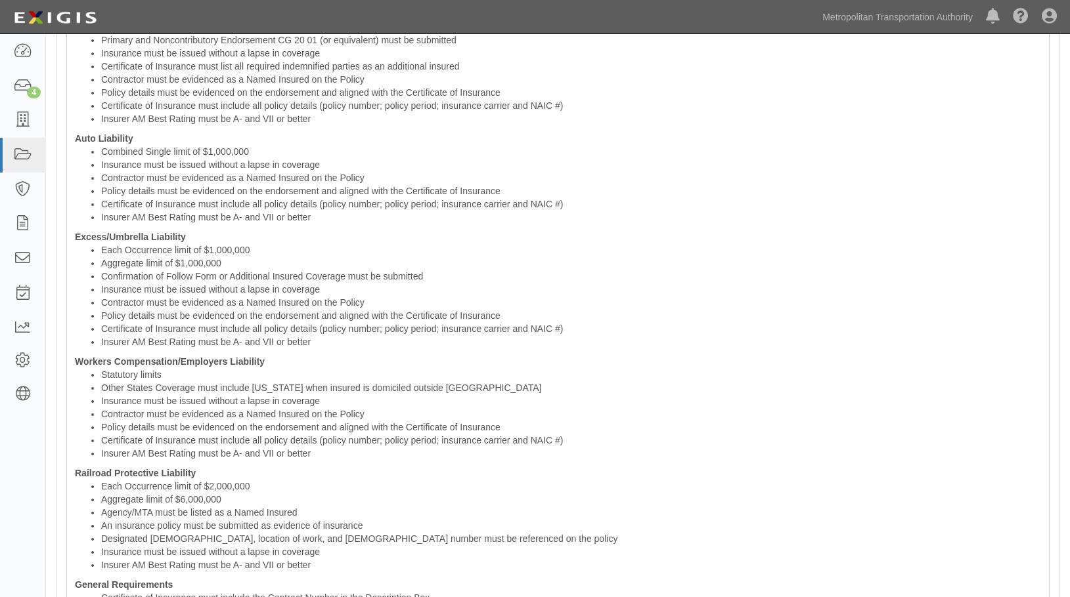
scroll to position [985, 0]
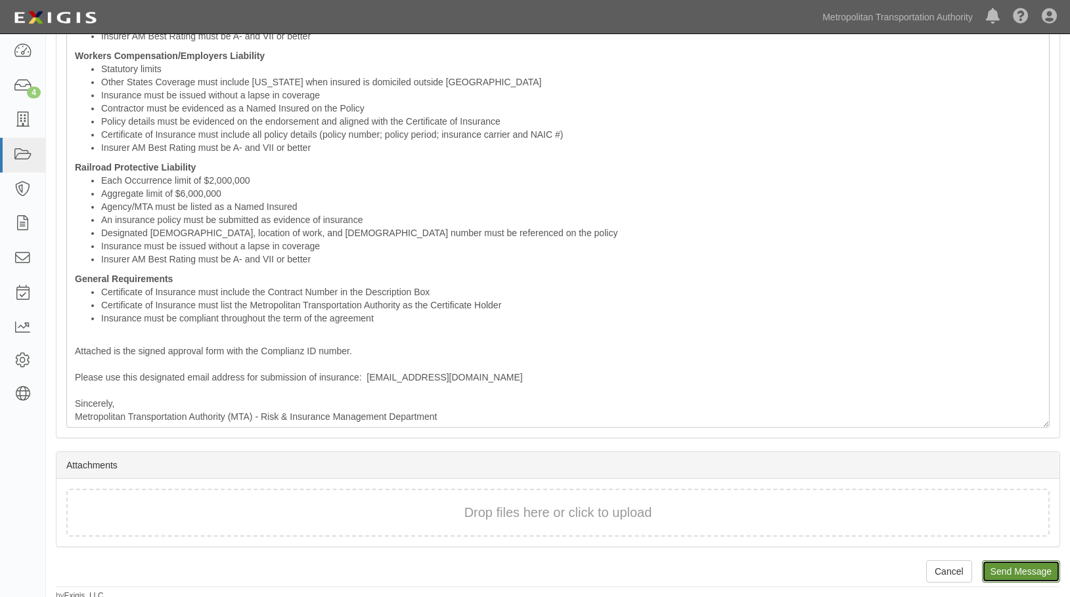
click at [998, 565] on input "Send Message" at bounding box center [1021, 572] width 78 height 22
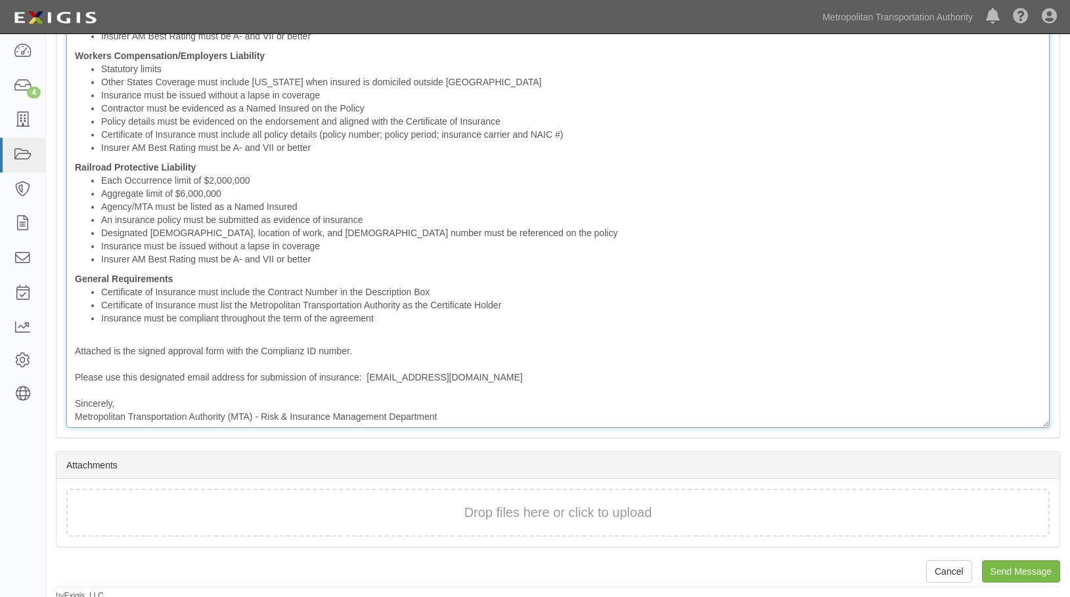
click at [594, 39] on li "Insurer AM Best Rating must be A- and VII or better" at bounding box center [571, 36] width 940 height 13
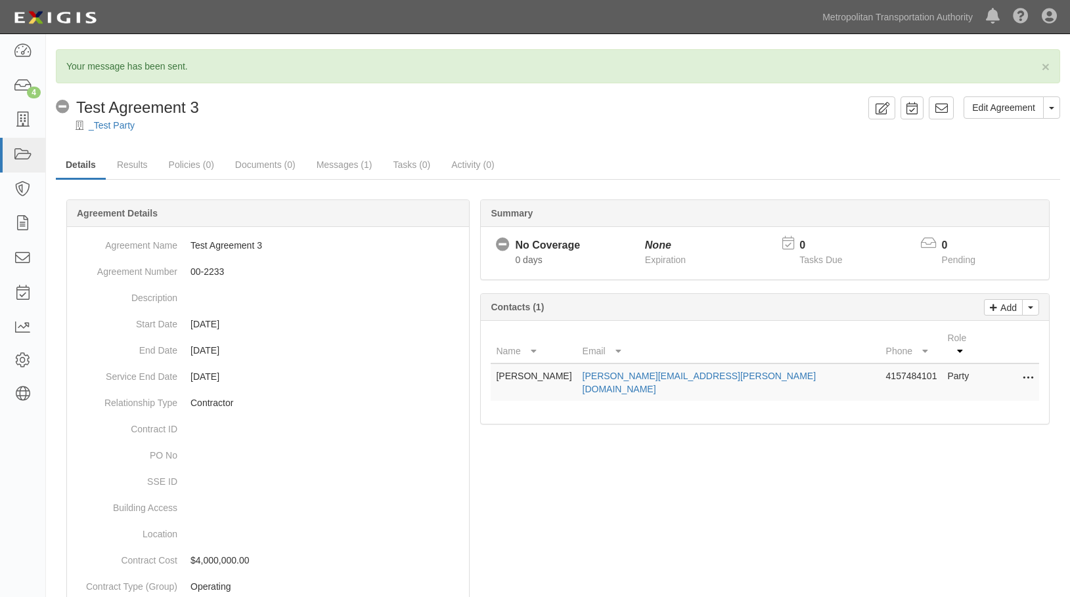
click at [36, 450] on div "Dashboard 4 Inbox Parties Agreements Coverages Documents Messages Tasks Reports…" at bounding box center [23, 315] width 46 height 563
click at [20, 154] on icon at bounding box center [22, 155] width 18 height 15
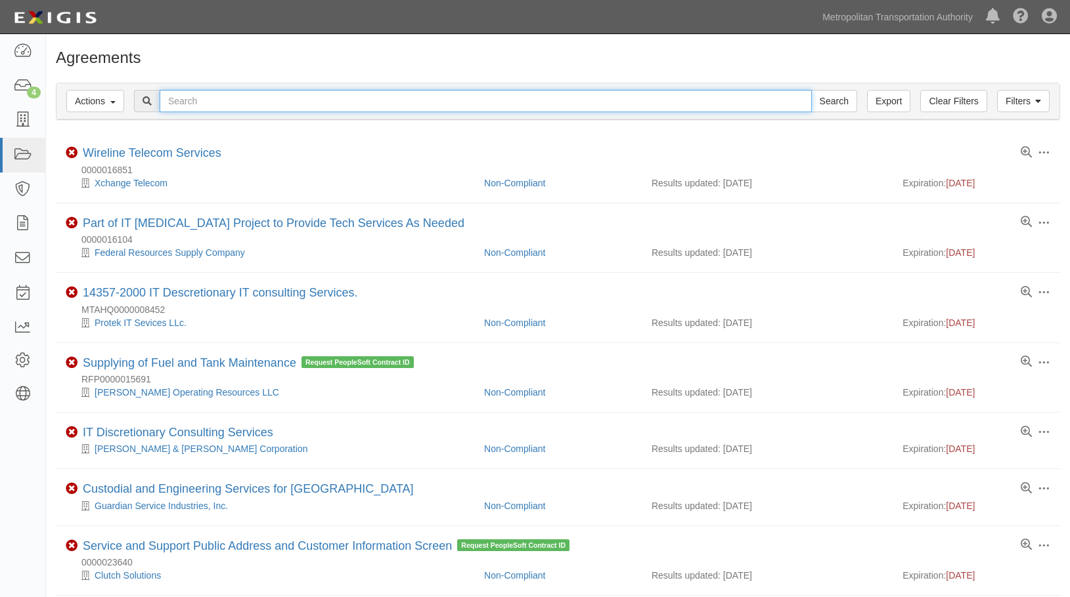
click at [225, 94] on input "text" at bounding box center [486, 101] width 652 height 22
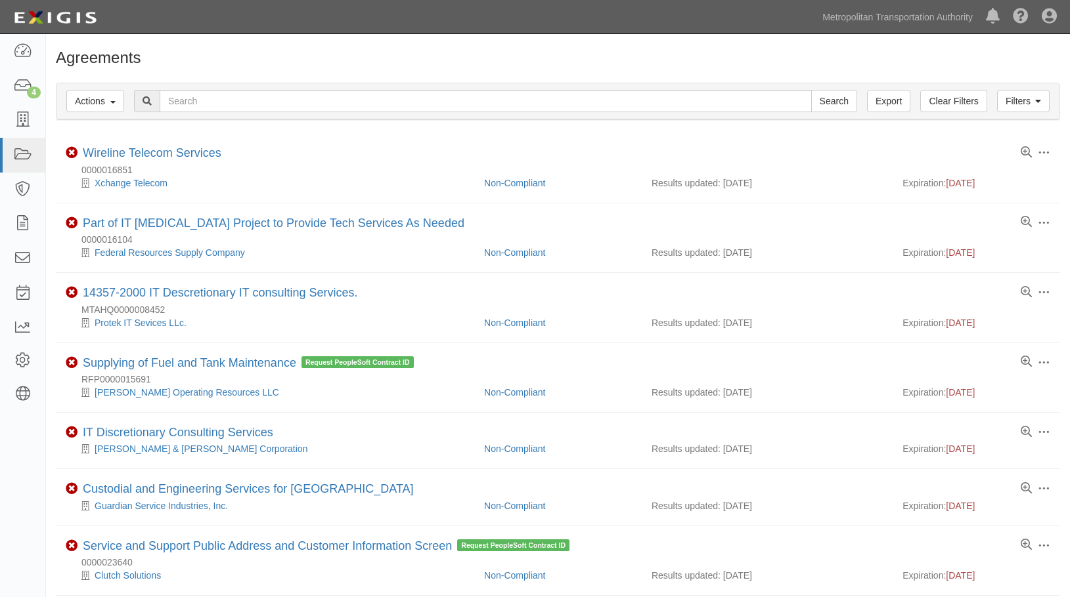
click at [225, 80] on div "Filters Actions Edit Tags Run Workflows Send Messages Clear Filters Export Sear…" at bounding box center [558, 103] width 1024 height 60
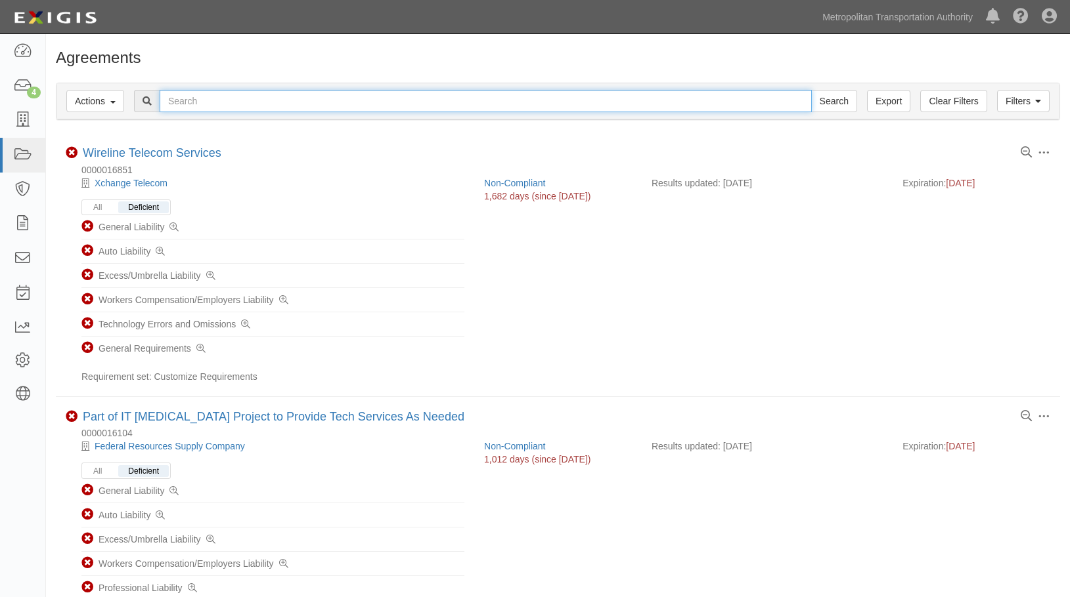
click at [246, 101] on input "text" at bounding box center [486, 101] width 652 height 22
click at [230, 95] on input "t" at bounding box center [486, 101] width 652 height 22
type input "test"
click at [811, 90] on input "Search" at bounding box center [834, 101] width 46 height 22
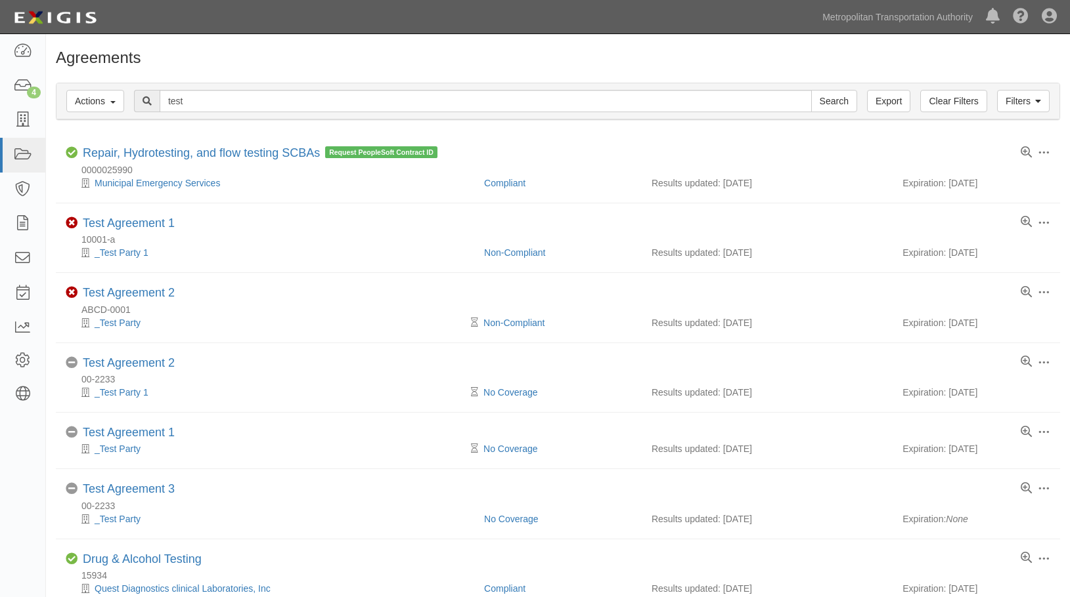
click at [706, 70] on div "Agreements" at bounding box center [558, 61] width 1024 height 24
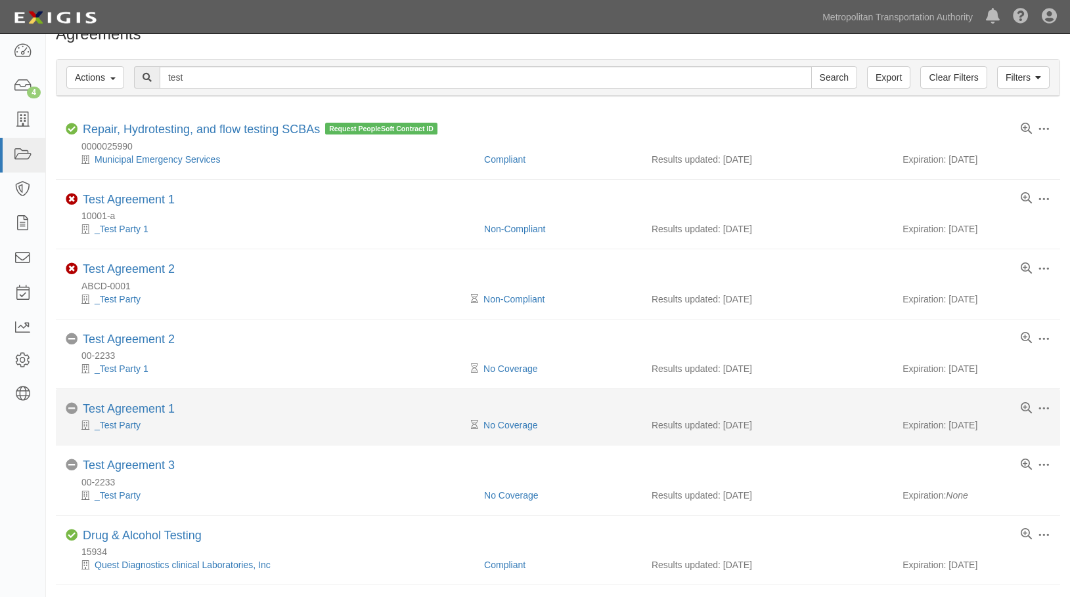
scroll to position [33, 0]
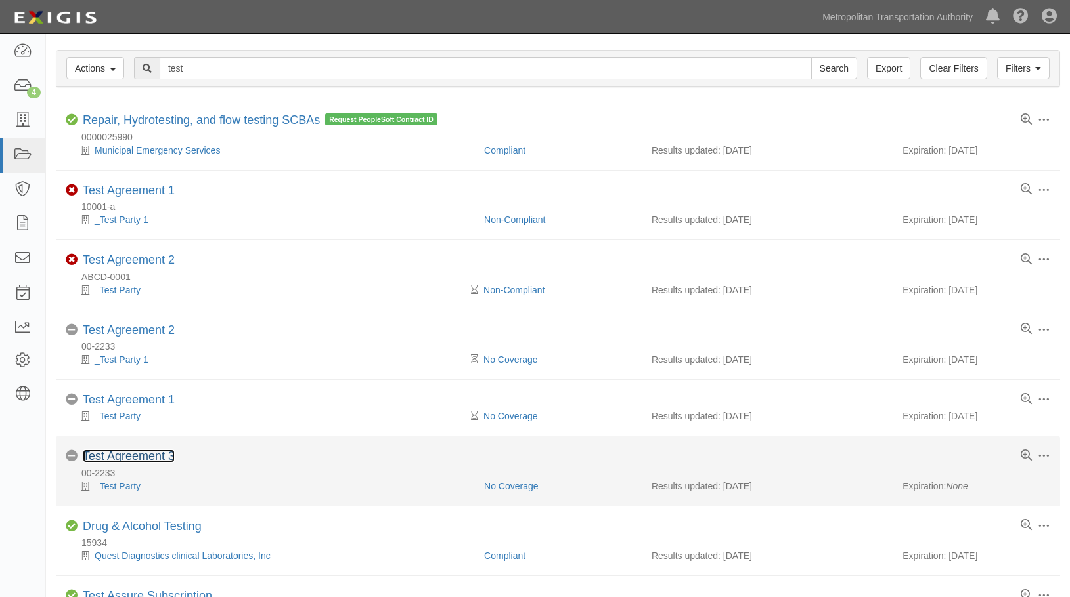
click at [132, 456] on link "Test Agreement 3" at bounding box center [129, 456] width 92 height 13
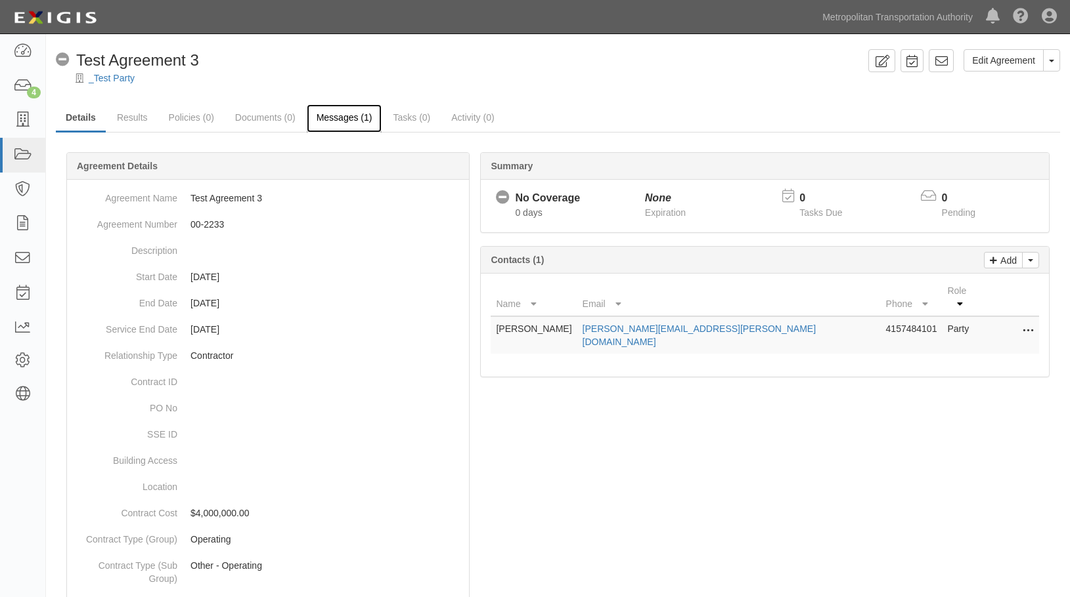
click at [349, 116] on link "Messages (1)" at bounding box center [345, 118] width 76 height 28
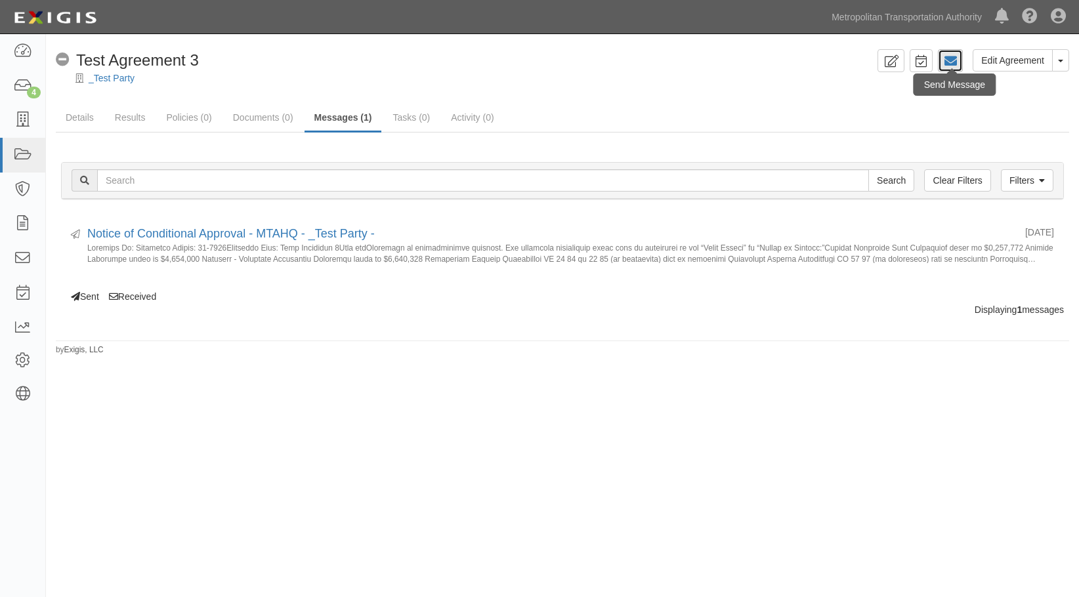
click at [947, 51] on link at bounding box center [950, 60] width 25 height 23
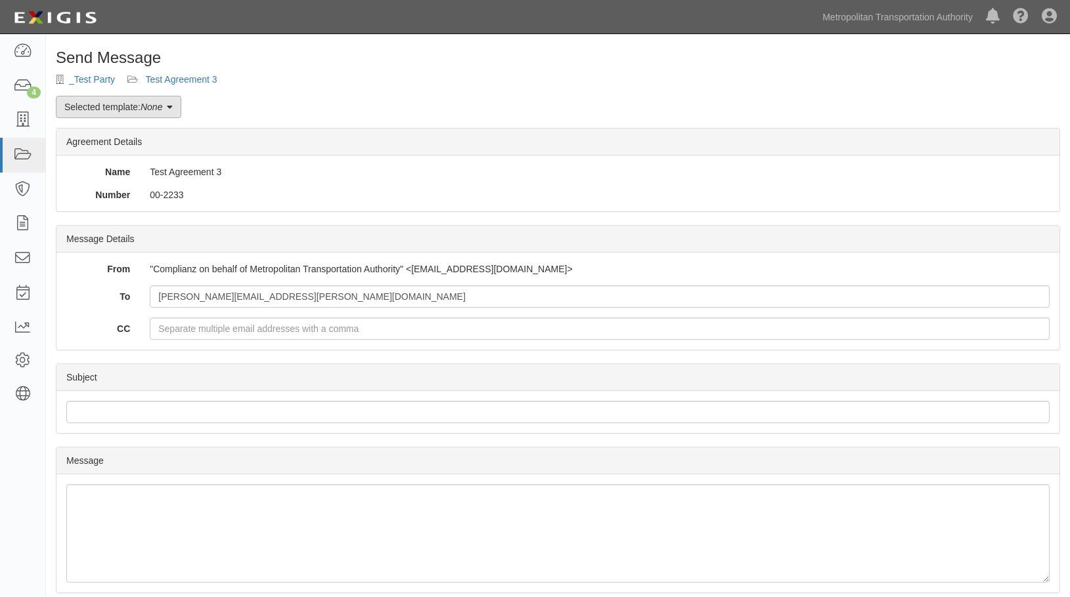
click at [171, 106] on icon at bounding box center [170, 107] width 6 height 9
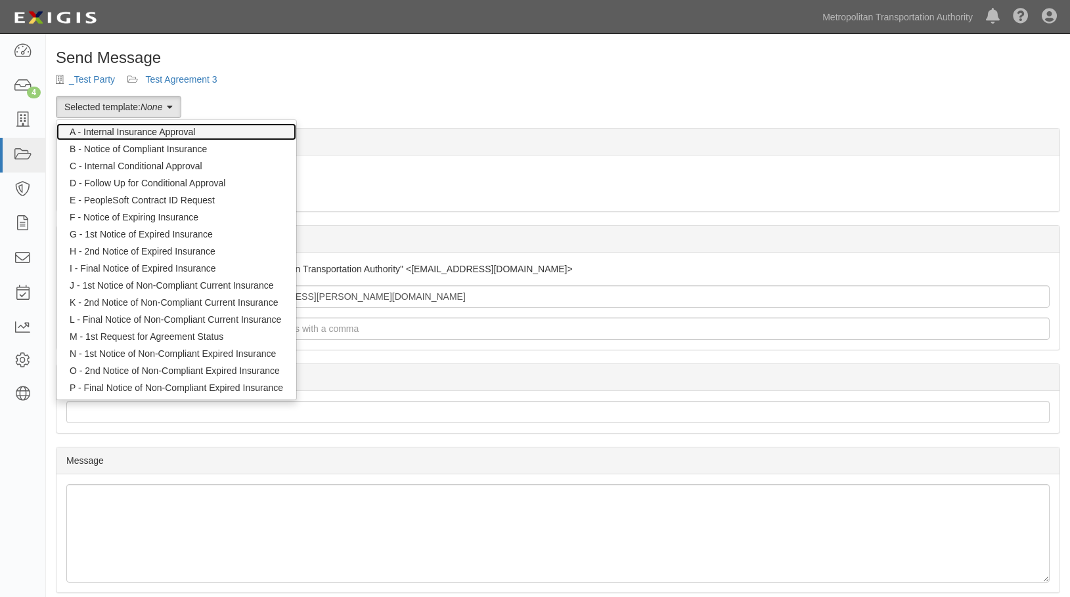
click at [148, 132] on link "A - Internal Insurance Approval" at bounding box center [176, 131] width 240 height 17
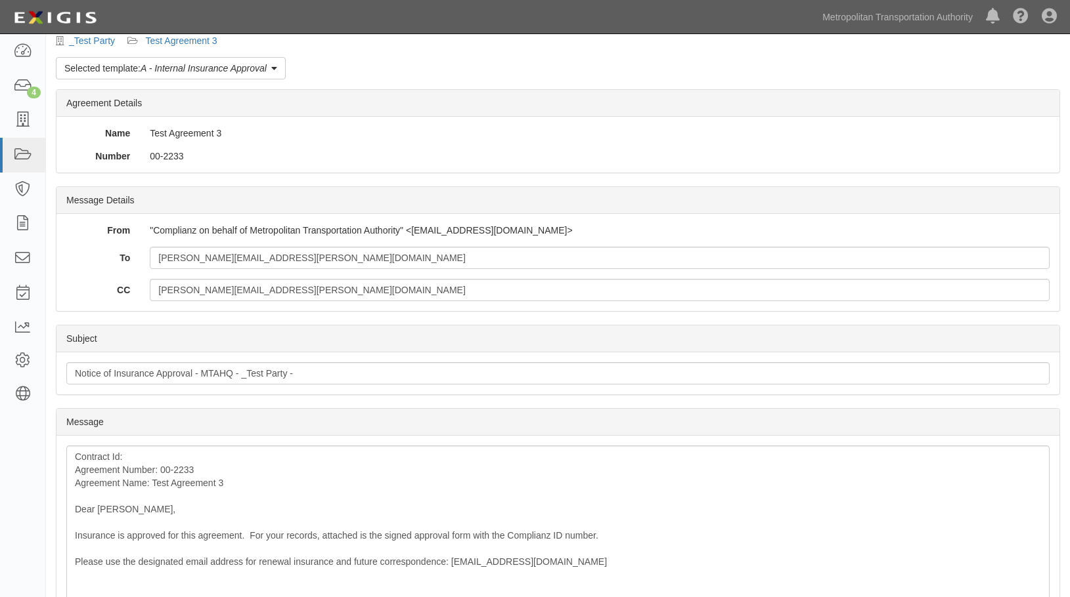
scroll to position [241, 0]
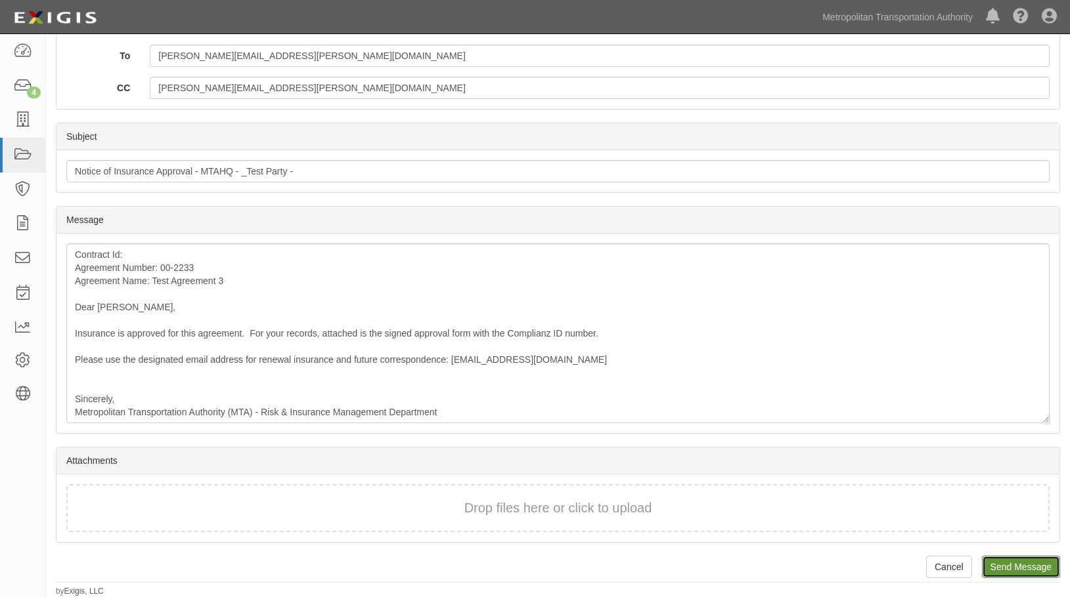
click at [1025, 573] on input "Send Message" at bounding box center [1021, 567] width 78 height 22
